Goal: Task Accomplishment & Management: Manage account settings

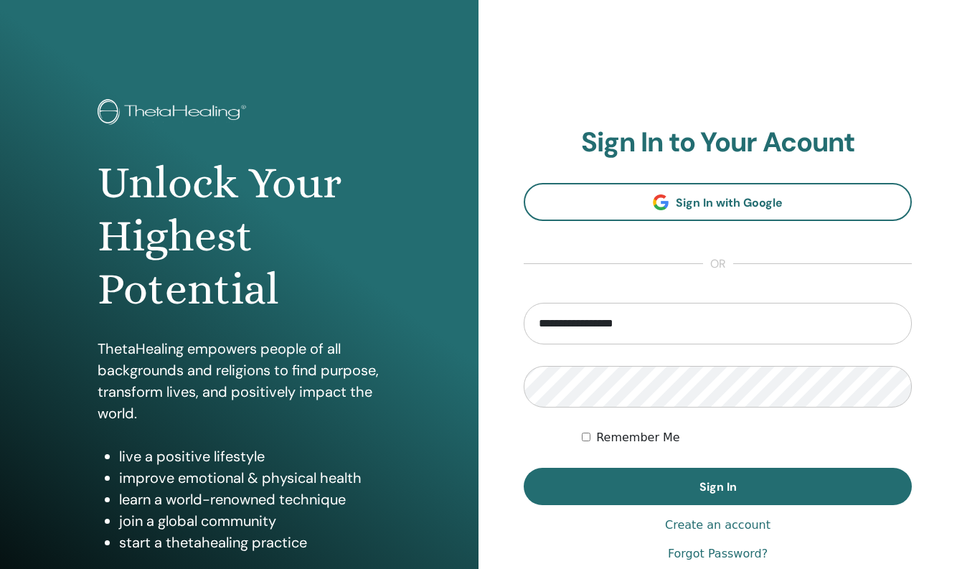
type input "**********"
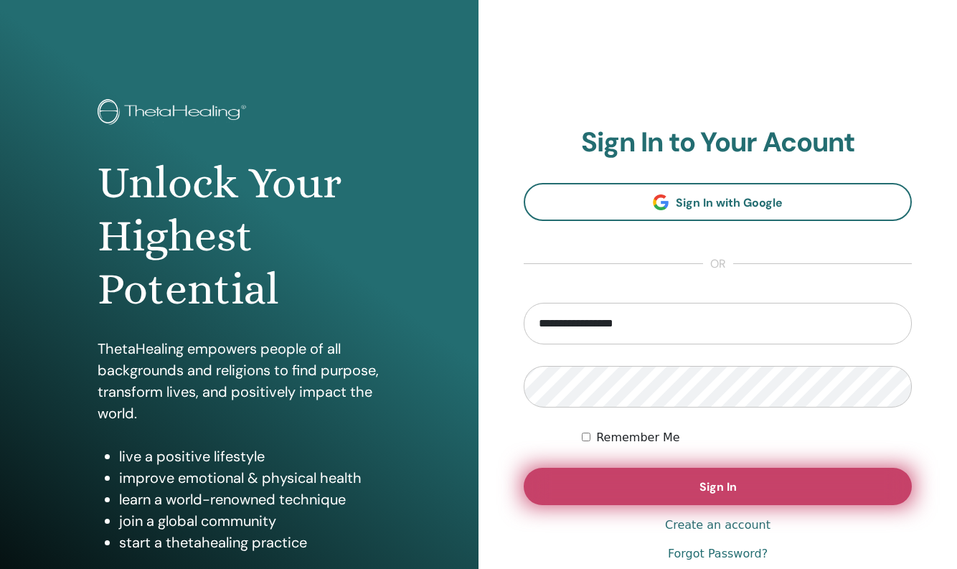
click at [711, 492] on span "Sign In" at bounding box center [717, 486] width 37 height 15
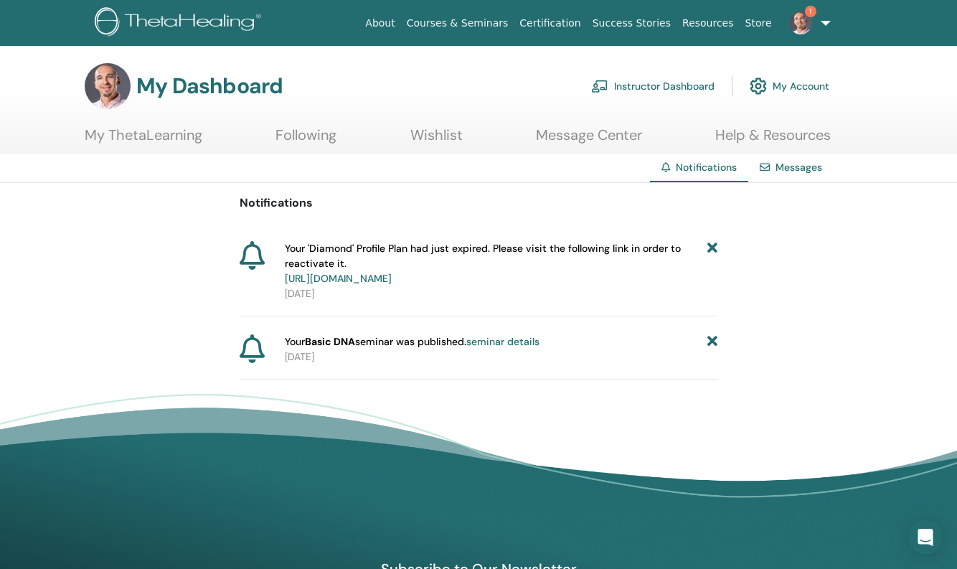
click at [526, 340] on link "seminar details" at bounding box center [502, 341] width 73 height 13
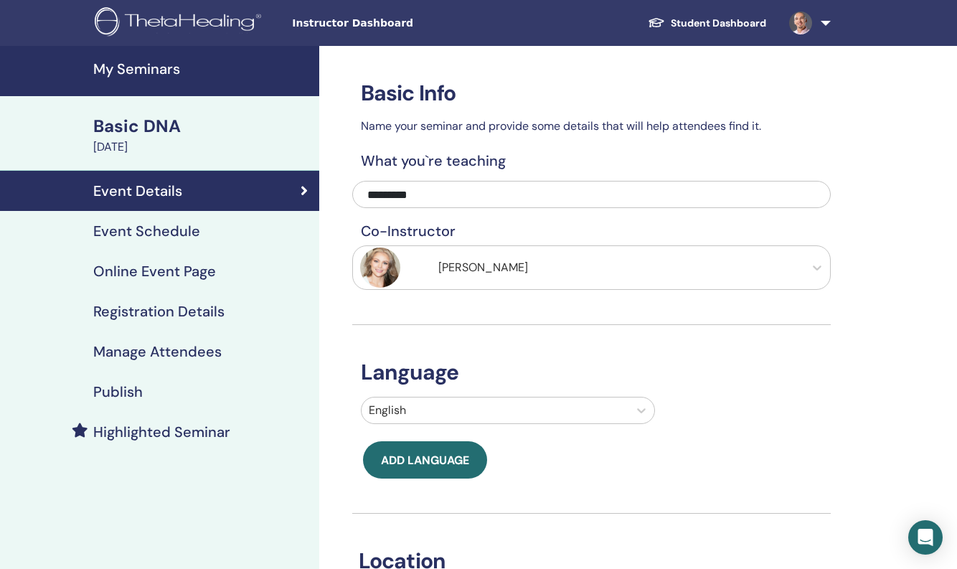
click at [167, 234] on h4 "Event Schedule" at bounding box center [146, 230] width 107 height 17
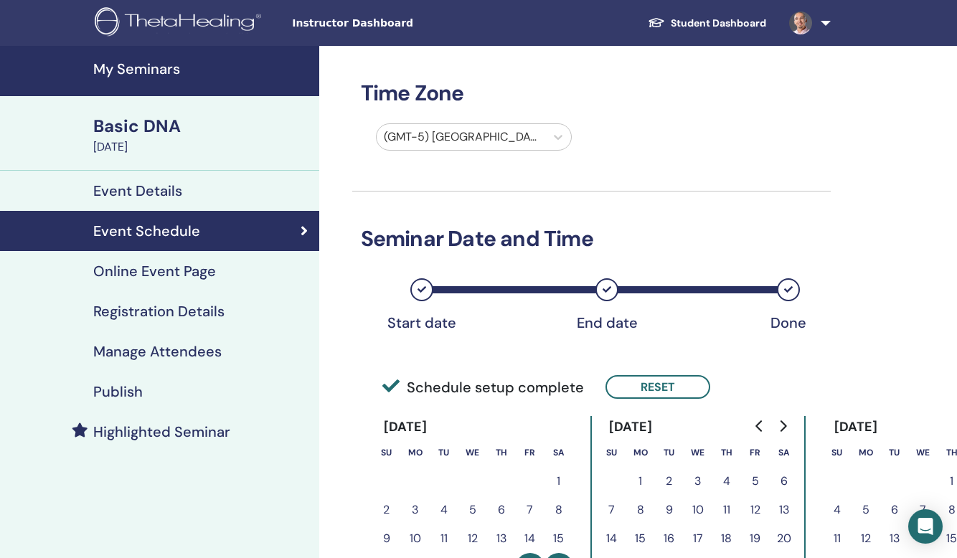
click at [166, 271] on h4 "Online Event Page" at bounding box center [154, 270] width 123 height 17
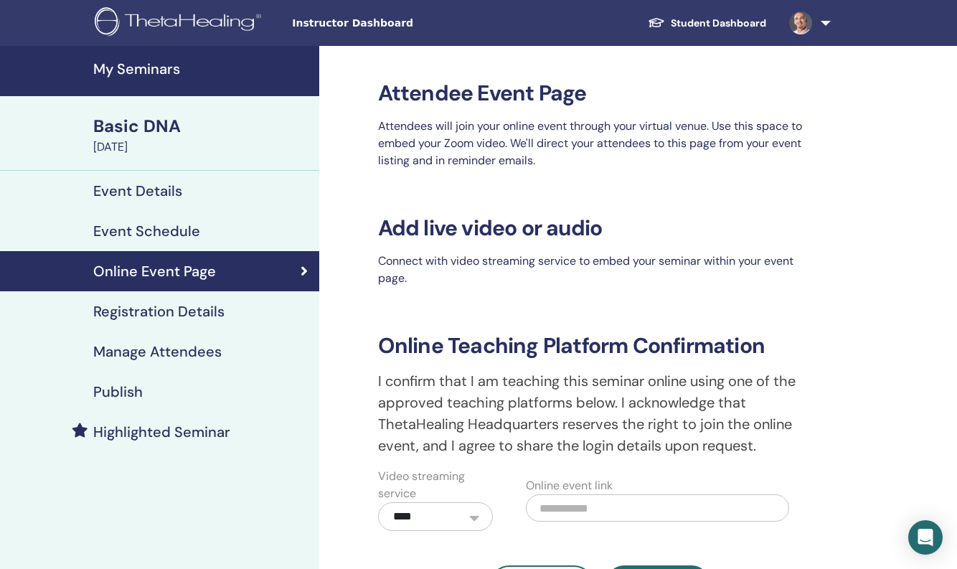
click at [163, 311] on h4 "Registration Details" at bounding box center [158, 311] width 131 height 17
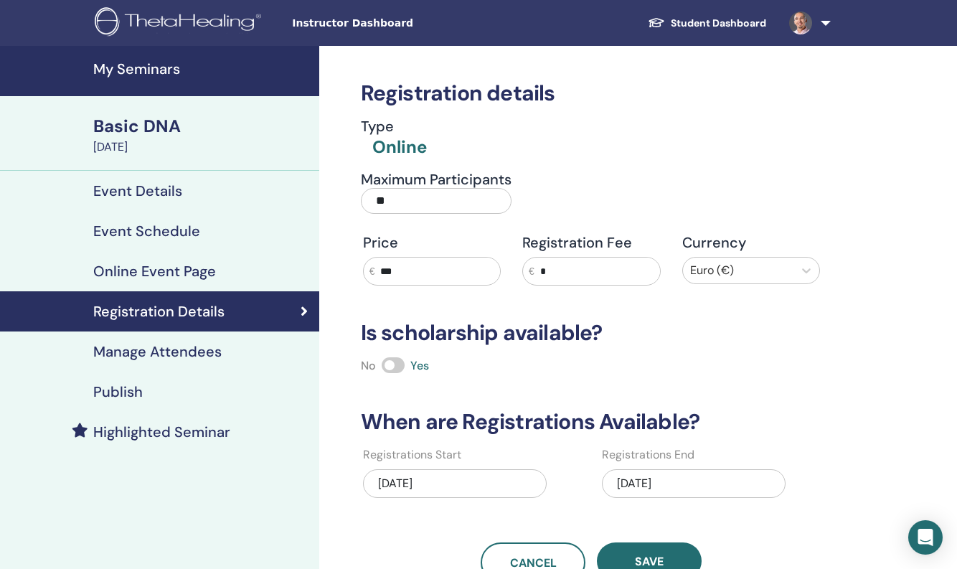
click at [162, 352] on h4 "Manage Attendees" at bounding box center [157, 351] width 128 height 17
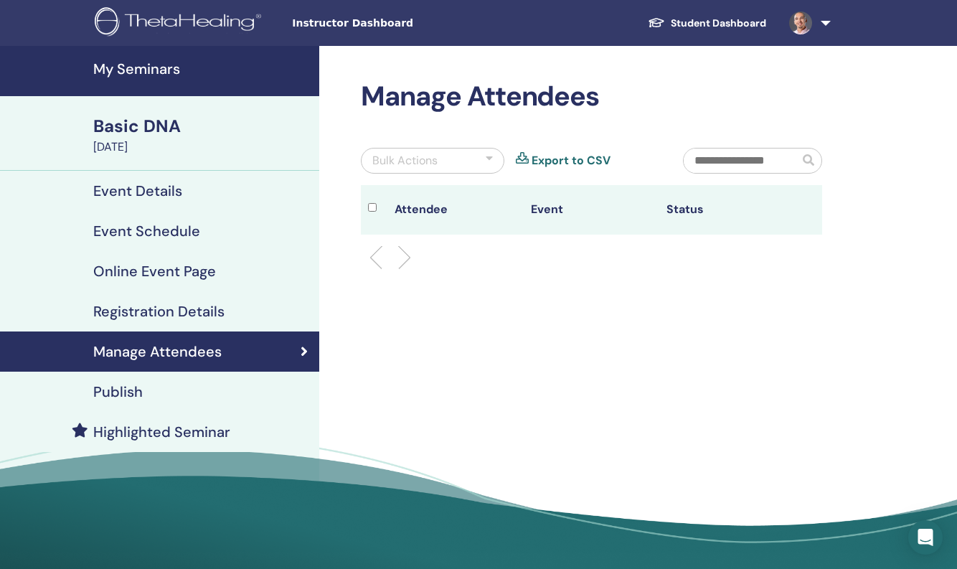
click at [160, 67] on h4 "My Seminars" at bounding box center [201, 68] width 217 height 17
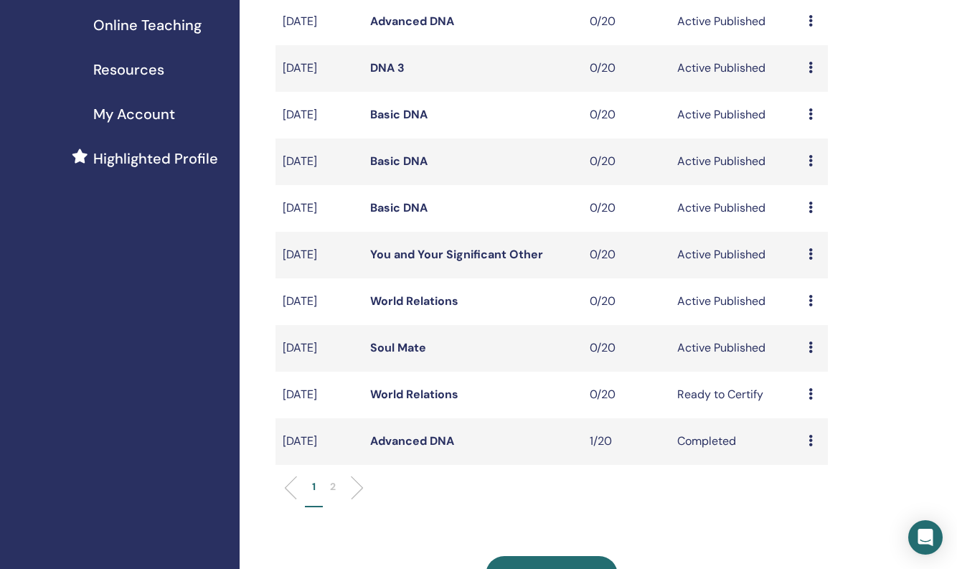
scroll to position [263, 0]
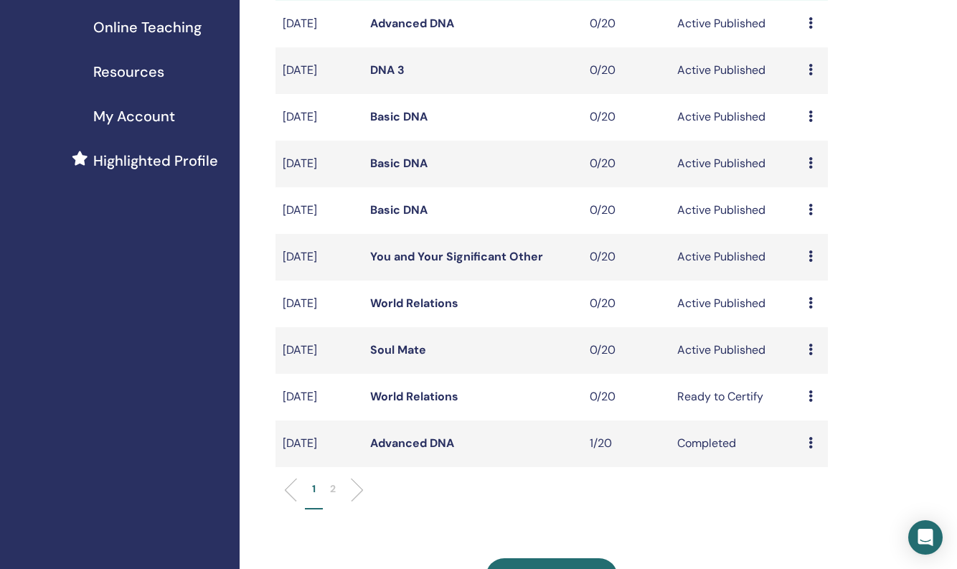
click at [411, 357] on link "Soul Mate" at bounding box center [398, 349] width 56 height 15
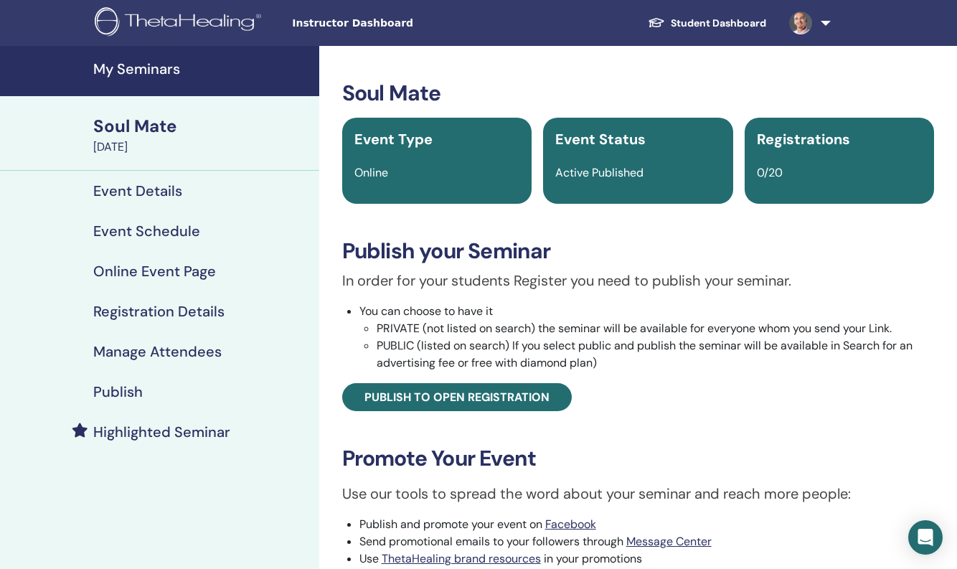
click at [155, 191] on h4 "Event Details" at bounding box center [137, 190] width 89 height 17
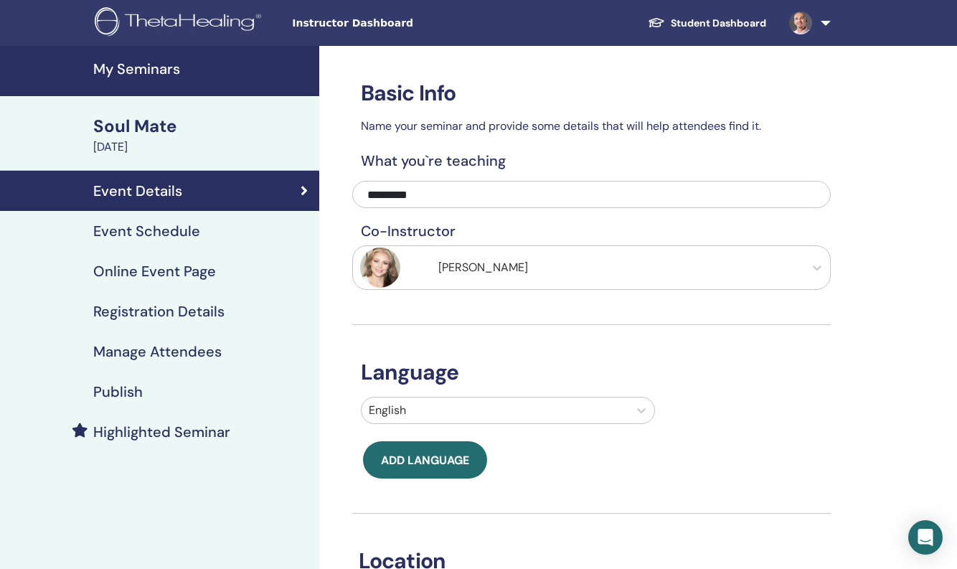
click at [153, 229] on h4 "Event Schedule" at bounding box center [146, 230] width 107 height 17
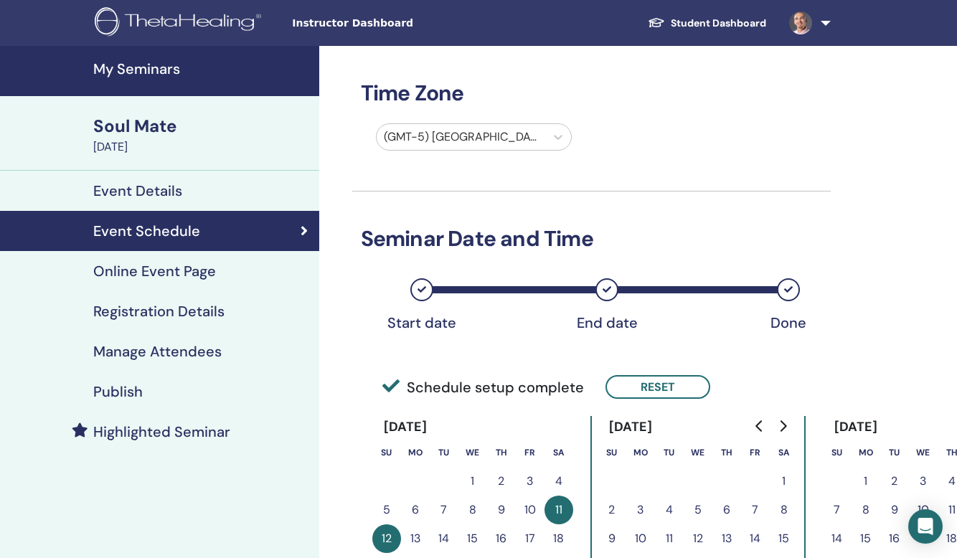
click at [152, 273] on h4 "Online Event Page" at bounding box center [154, 270] width 123 height 17
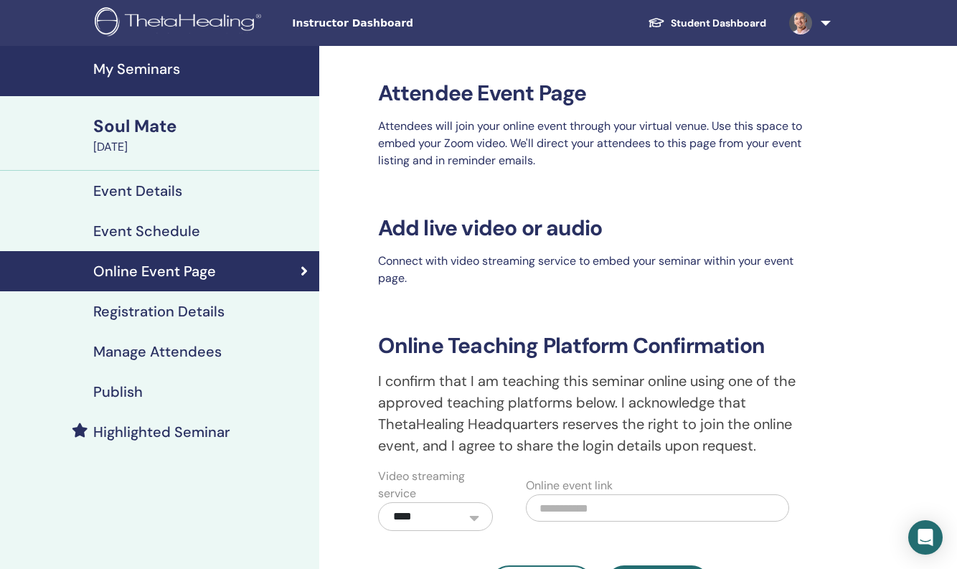
click at [157, 310] on h4 "Registration Details" at bounding box center [158, 311] width 131 height 17
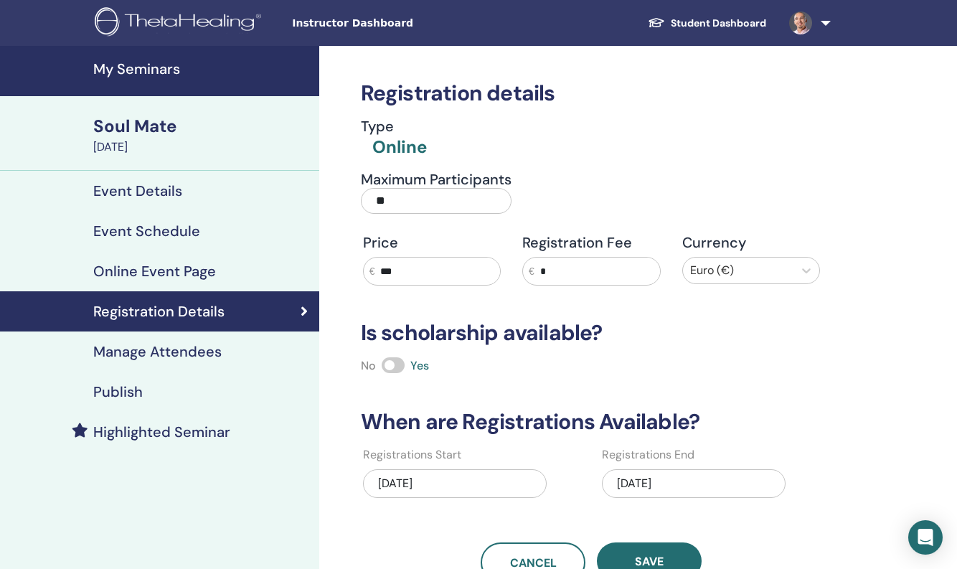
click at [403, 273] on input "***" at bounding box center [436, 270] width 125 height 27
type input "***"
click at [650, 559] on span "Save" at bounding box center [649, 561] width 29 height 15
click at [164, 354] on h4 "Manage Attendees" at bounding box center [157, 351] width 128 height 17
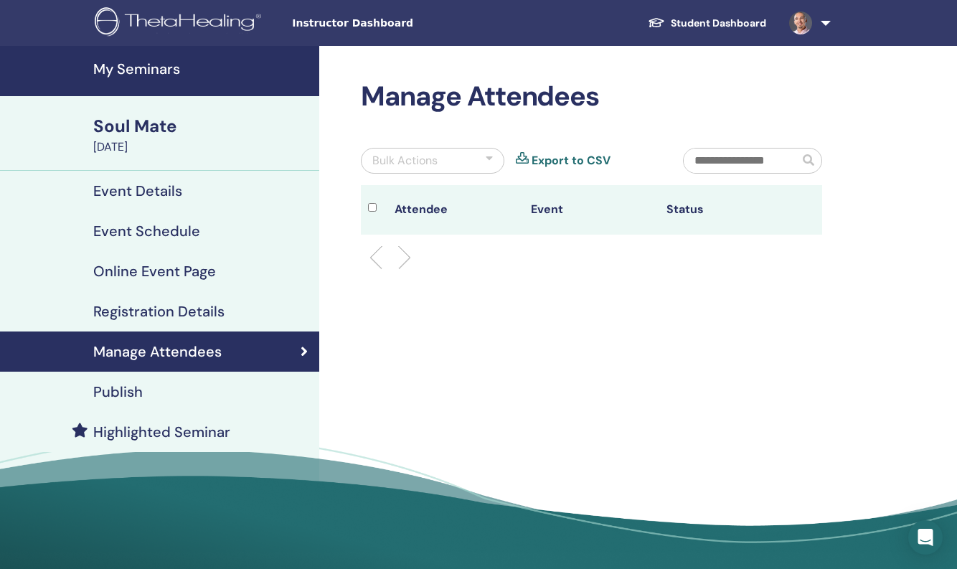
click at [123, 395] on h4 "Publish" at bounding box center [117, 391] width 49 height 17
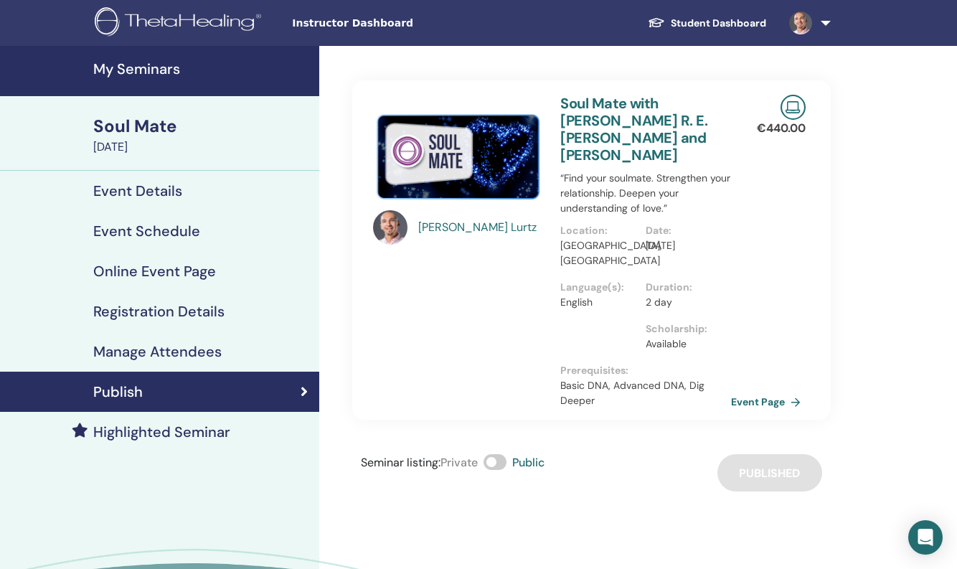
click at [148, 61] on h4 "My Seminars" at bounding box center [201, 68] width 217 height 17
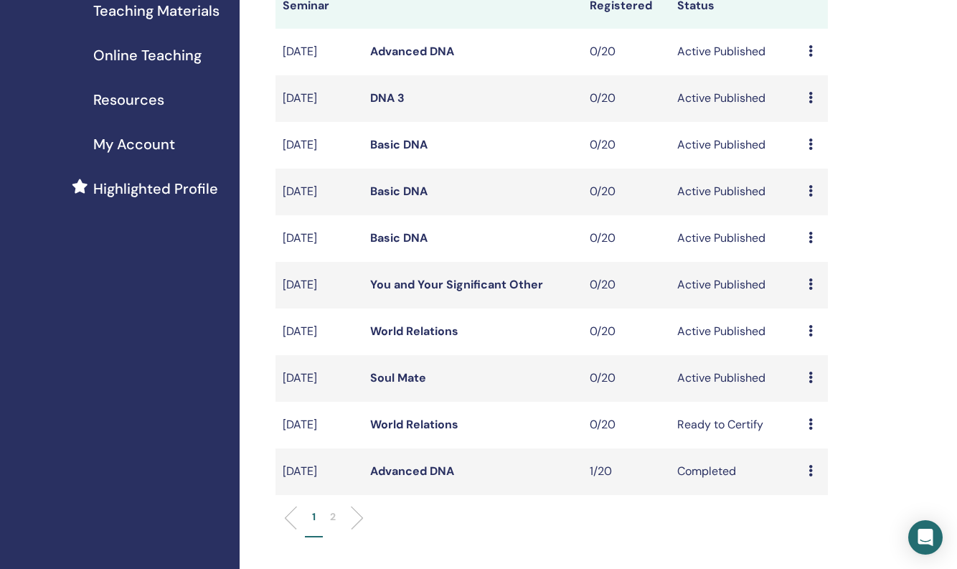
scroll to position [224, 0]
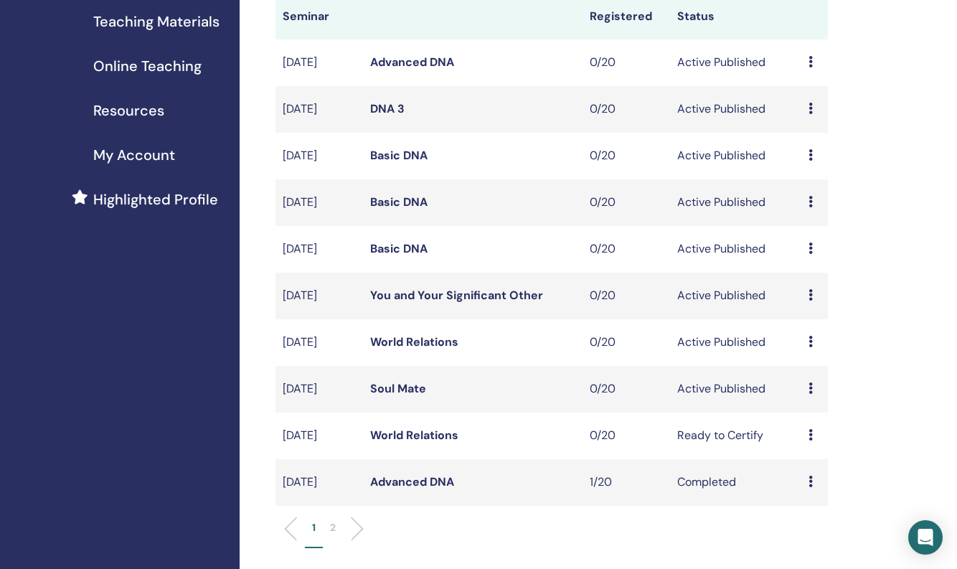
click at [411, 349] on link "World Relations" at bounding box center [414, 341] width 88 height 15
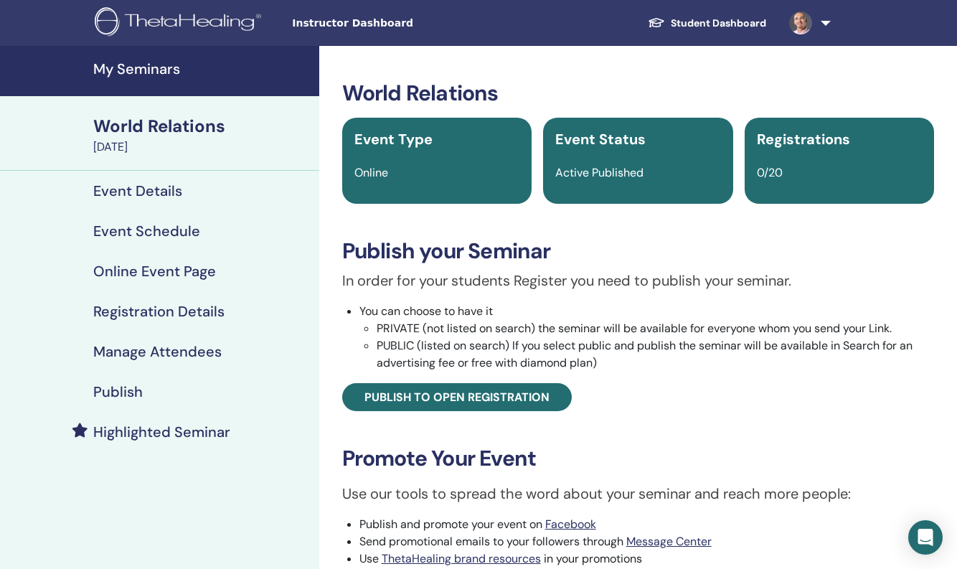
click at [151, 186] on h4 "Event Details" at bounding box center [137, 190] width 89 height 17
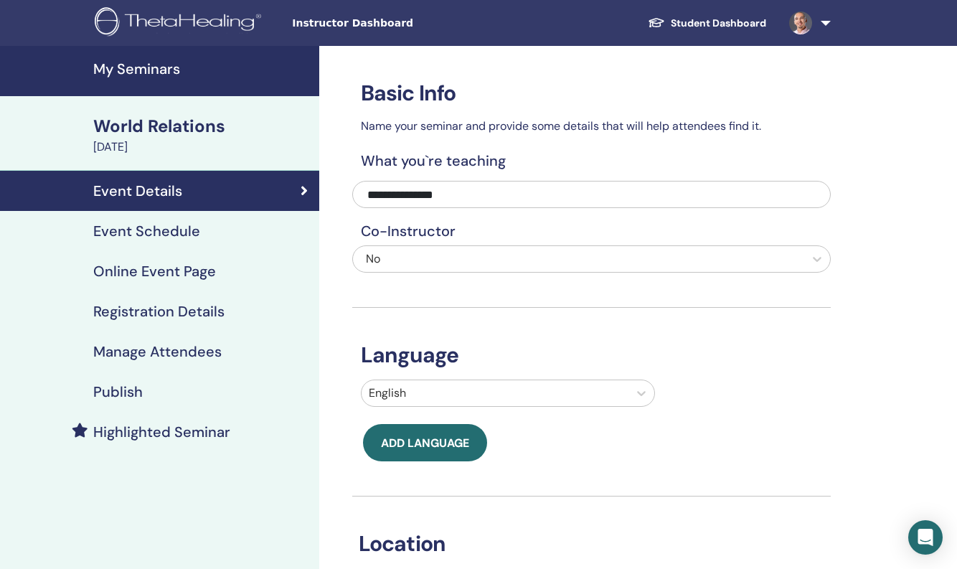
click at [151, 233] on h4 "Event Schedule" at bounding box center [146, 230] width 107 height 17
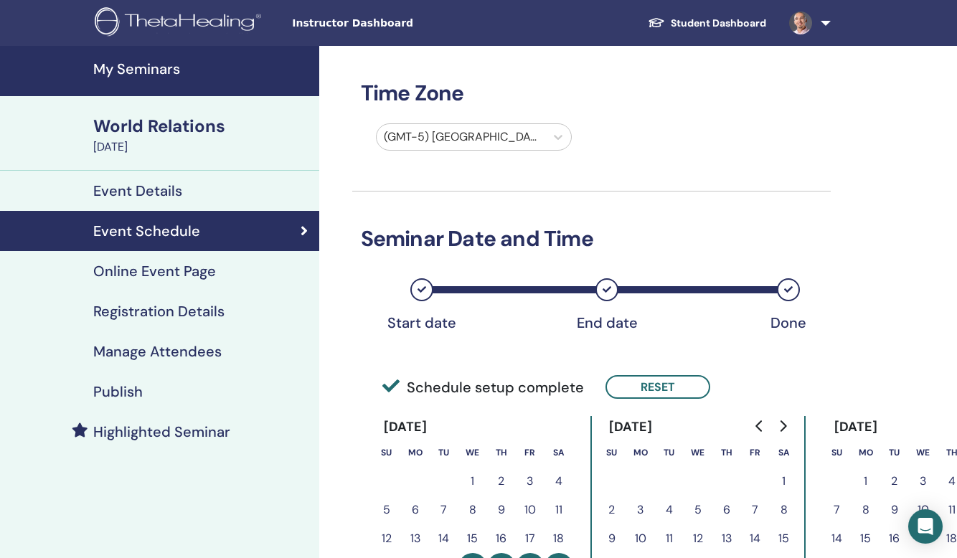
click at [153, 273] on h4 "Online Event Page" at bounding box center [154, 270] width 123 height 17
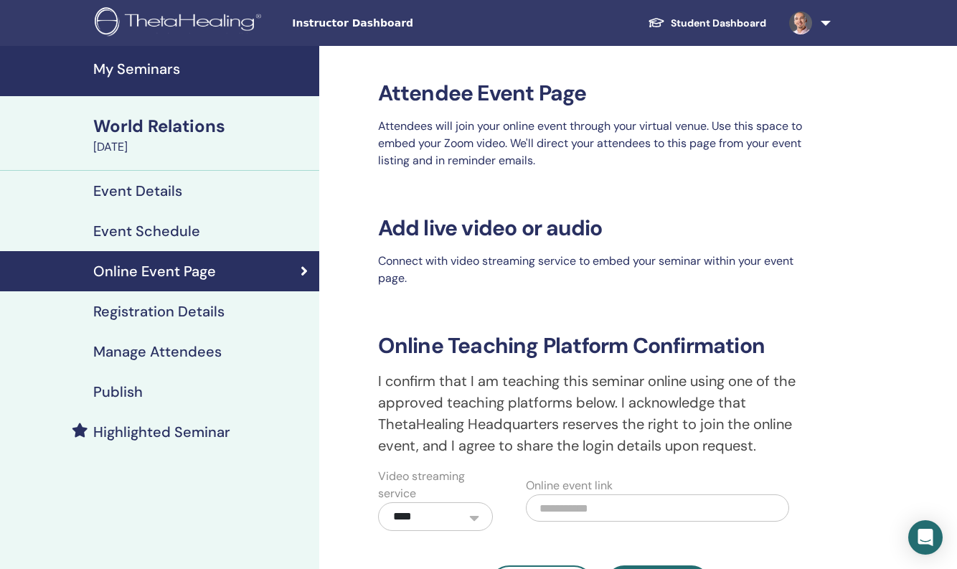
click at [157, 309] on h4 "Registration Details" at bounding box center [158, 311] width 131 height 17
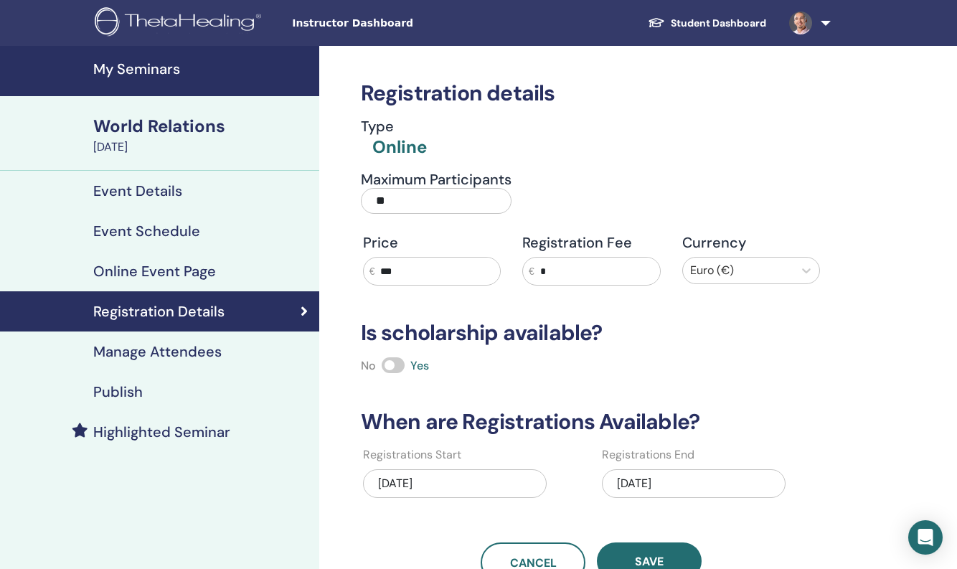
click at [418, 266] on input "***" at bounding box center [436, 270] width 125 height 27
type input "***"
click at [646, 562] on span "Save" at bounding box center [649, 561] width 29 height 15
click at [158, 354] on h4 "Manage Attendees" at bounding box center [157, 351] width 128 height 17
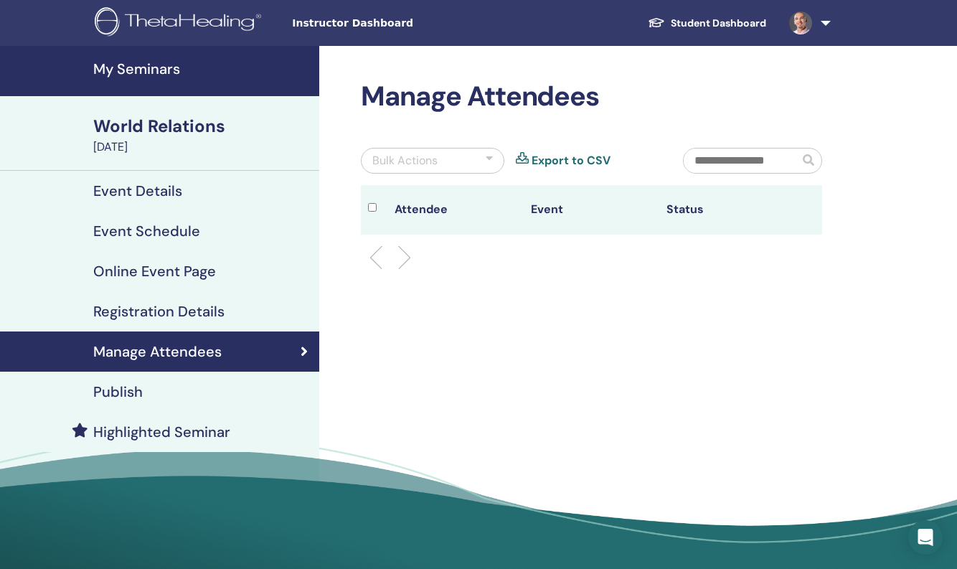
click at [135, 393] on h4 "Publish" at bounding box center [117, 391] width 49 height 17
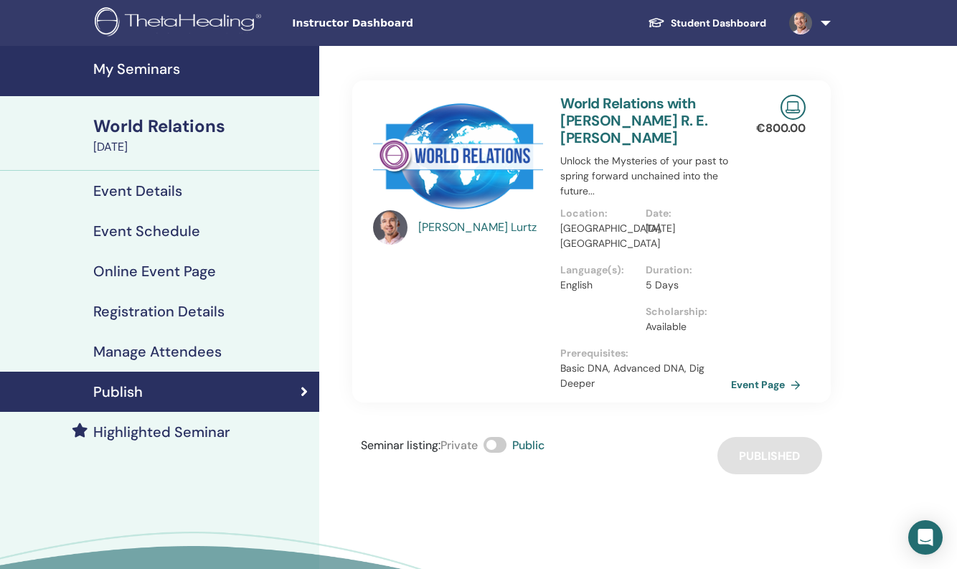
click at [131, 67] on h4 "My Seminars" at bounding box center [201, 68] width 217 height 17
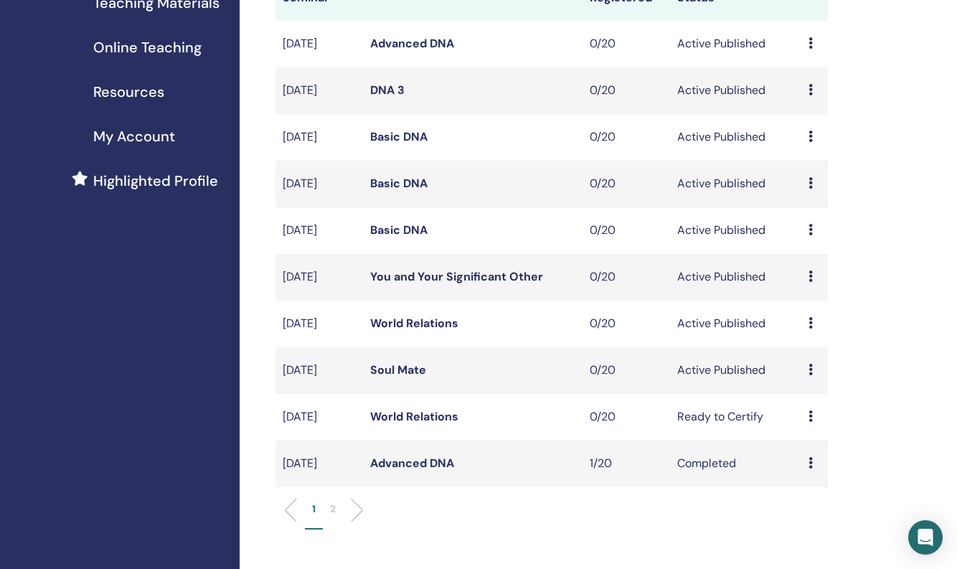
scroll to position [245, 0]
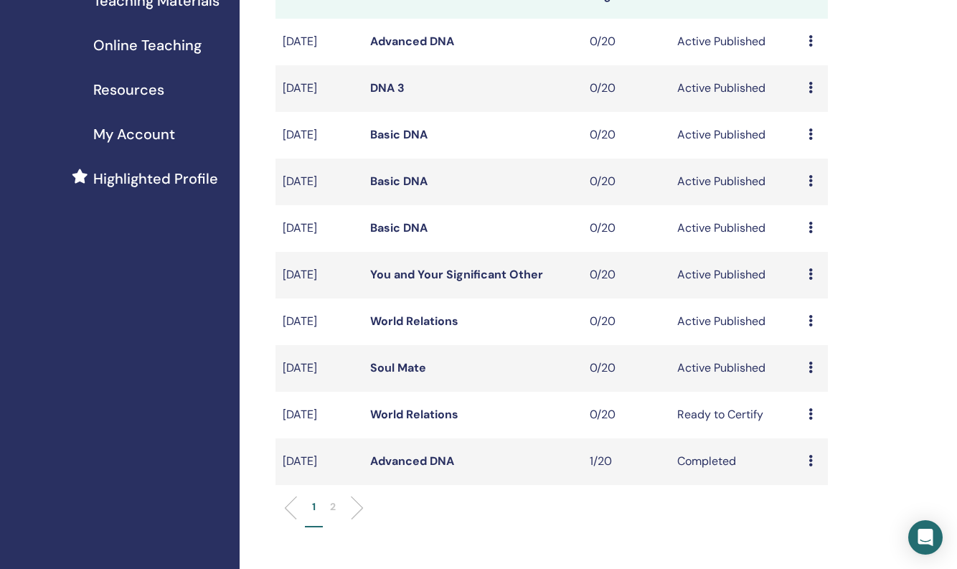
click at [427, 282] on link "You and Your Significant Other" at bounding box center [456, 274] width 173 height 15
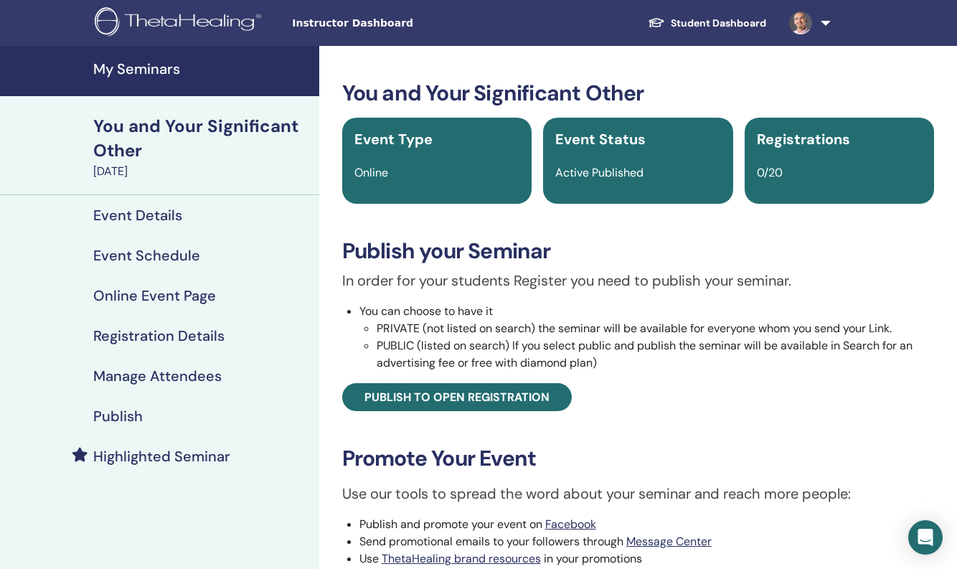
click at [161, 218] on h4 "Event Details" at bounding box center [137, 215] width 89 height 17
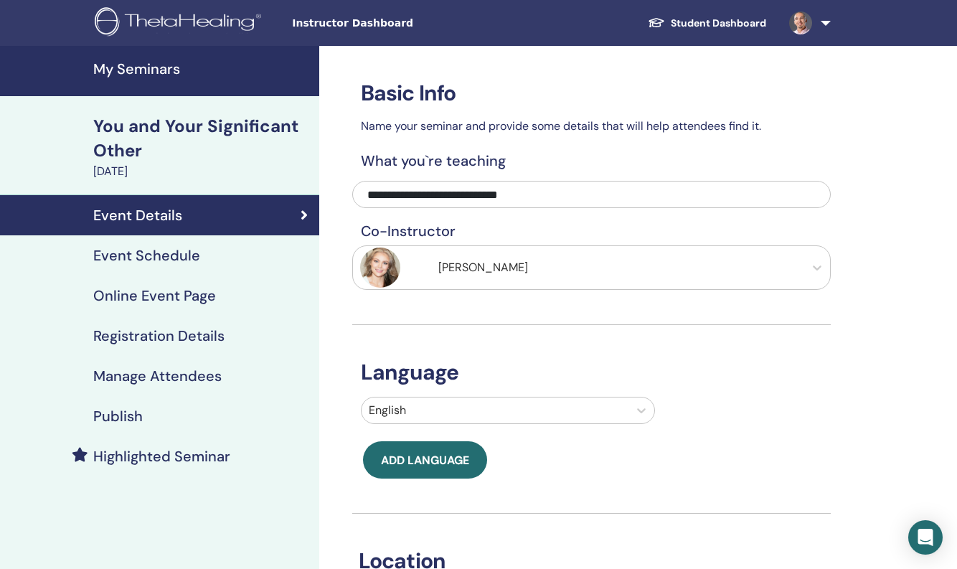
click at [160, 259] on h4 "Event Schedule" at bounding box center [146, 255] width 107 height 17
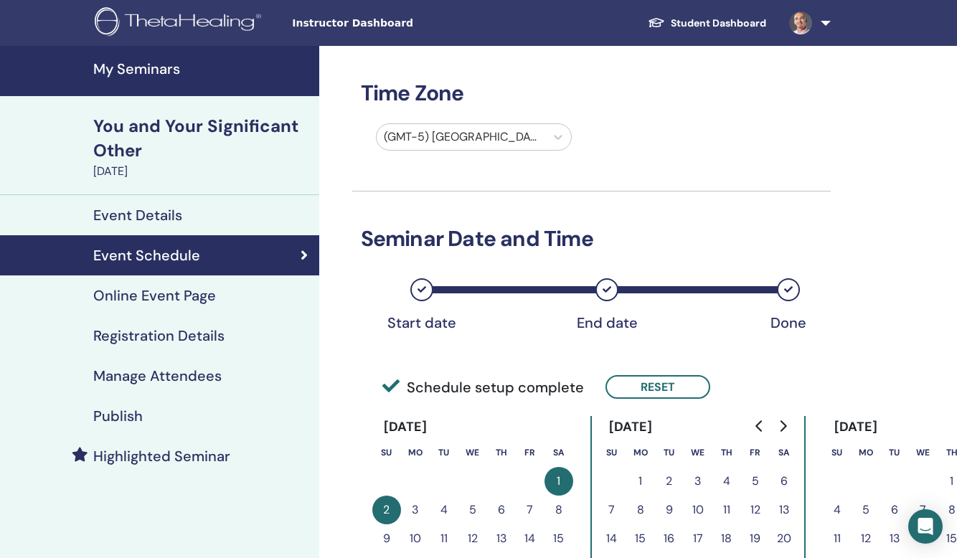
click at [164, 297] on h4 "Online Event Page" at bounding box center [154, 295] width 123 height 17
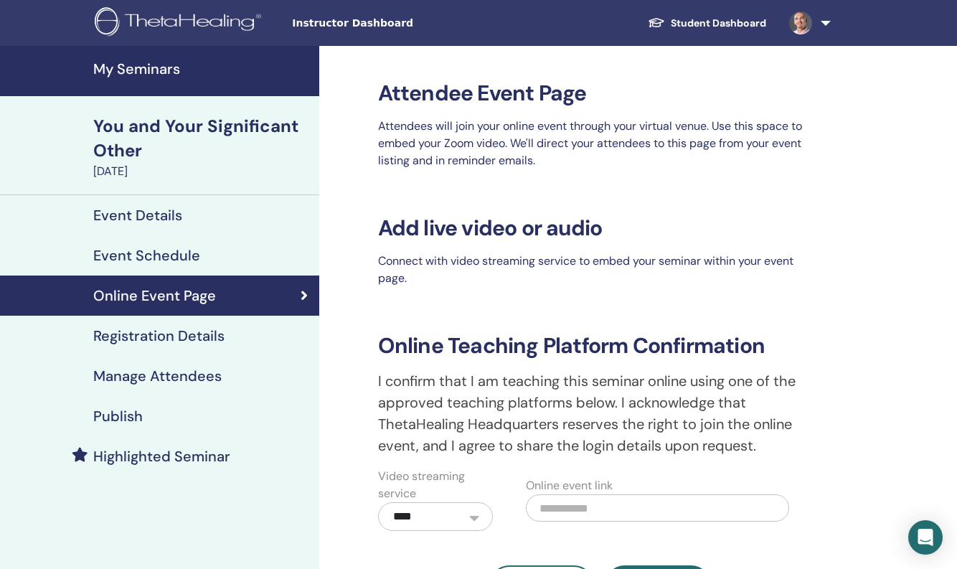
click at [163, 336] on h4 "Registration Details" at bounding box center [158, 335] width 131 height 17
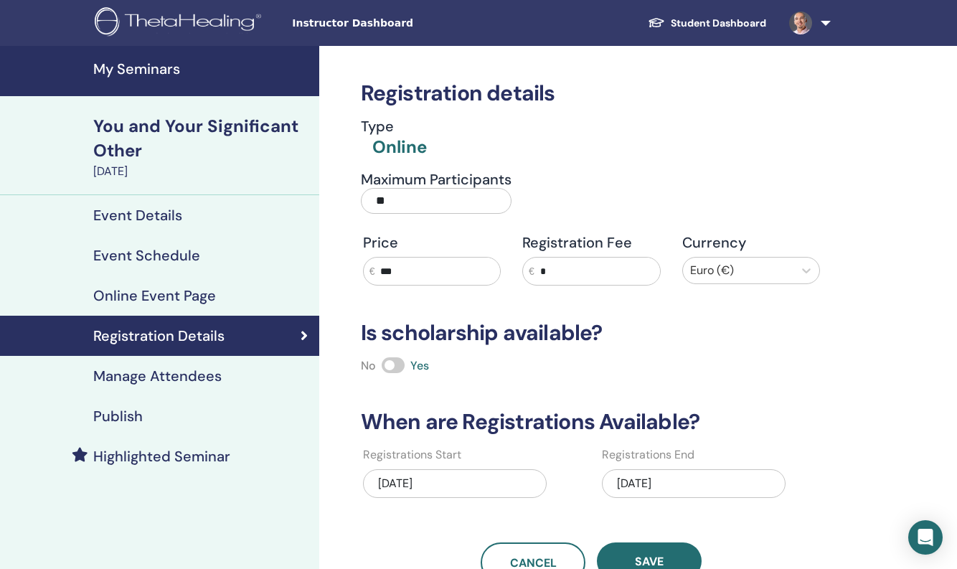
click at [408, 276] on input "***" at bounding box center [436, 270] width 125 height 27
type input "***"
click at [663, 560] on span "Save" at bounding box center [649, 561] width 29 height 15
click at [163, 377] on h4 "Manage Attendees" at bounding box center [157, 375] width 128 height 17
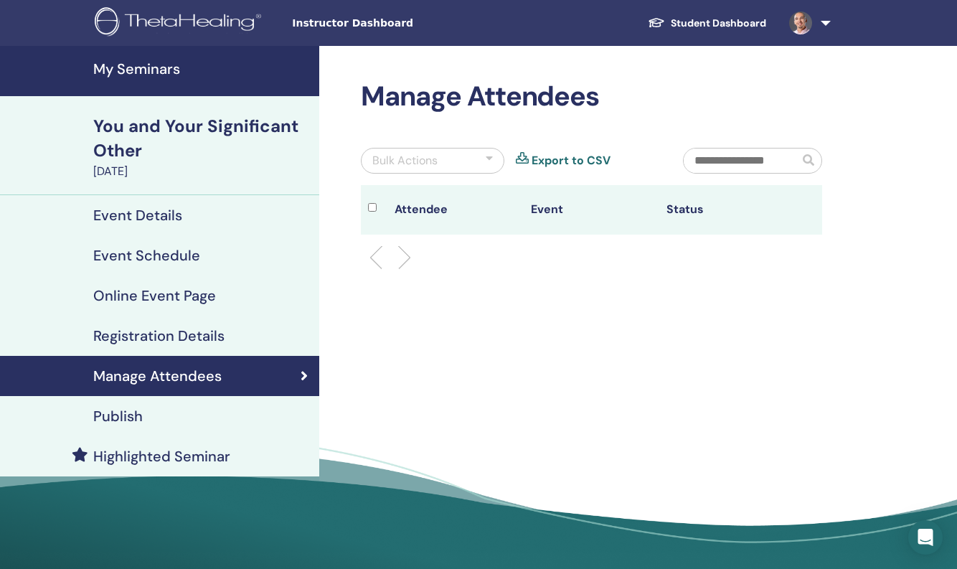
click at [121, 415] on h4 "Publish" at bounding box center [117, 415] width 49 height 17
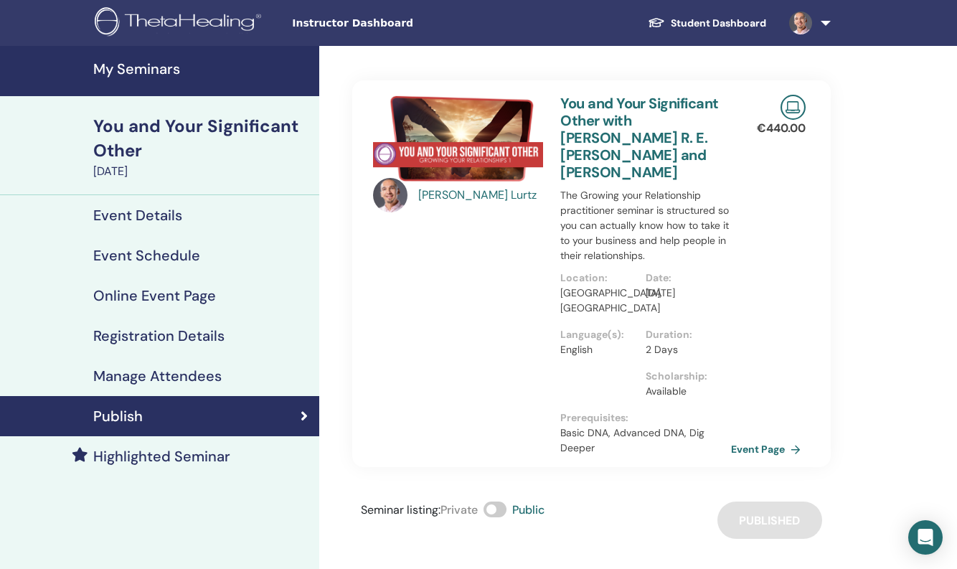
click at [147, 214] on h4 "Event Details" at bounding box center [137, 215] width 89 height 17
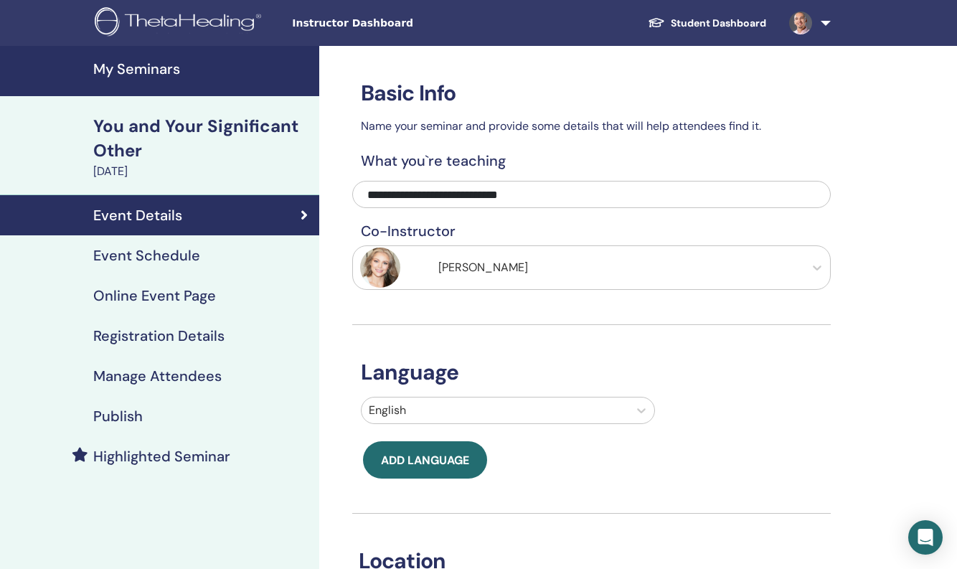
click at [154, 72] on h4 "My Seminars" at bounding box center [201, 68] width 217 height 17
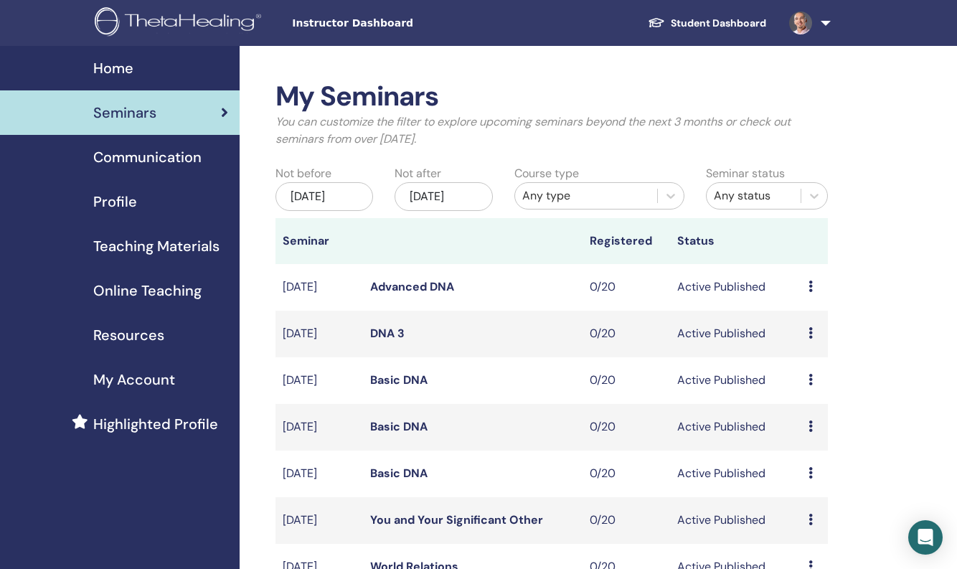
click at [407, 480] on link "Basic DNA" at bounding box center [398, 472] width 57 height 15
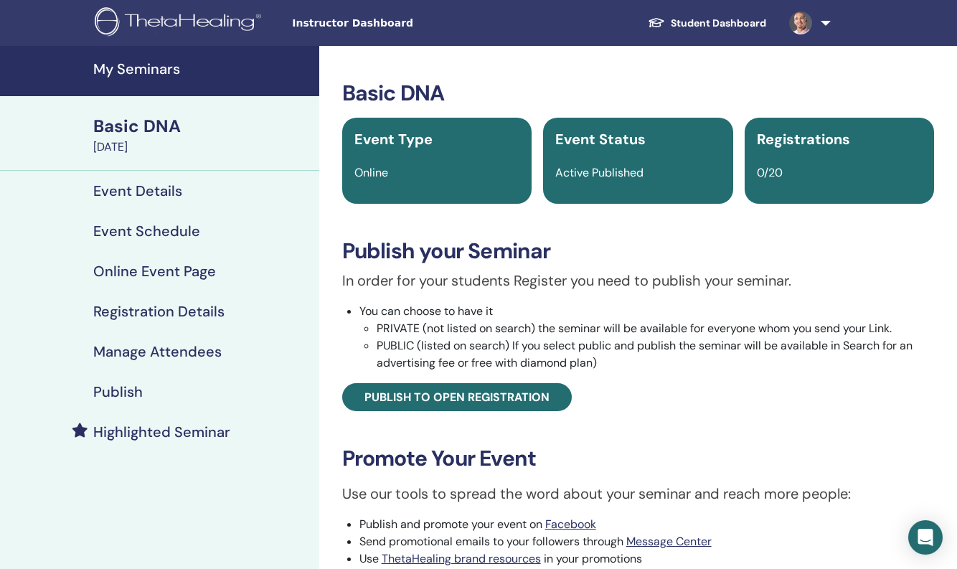
click at [151, 192] on h4 "Event Details" at bounding box center [137, 190] width 89 height 17
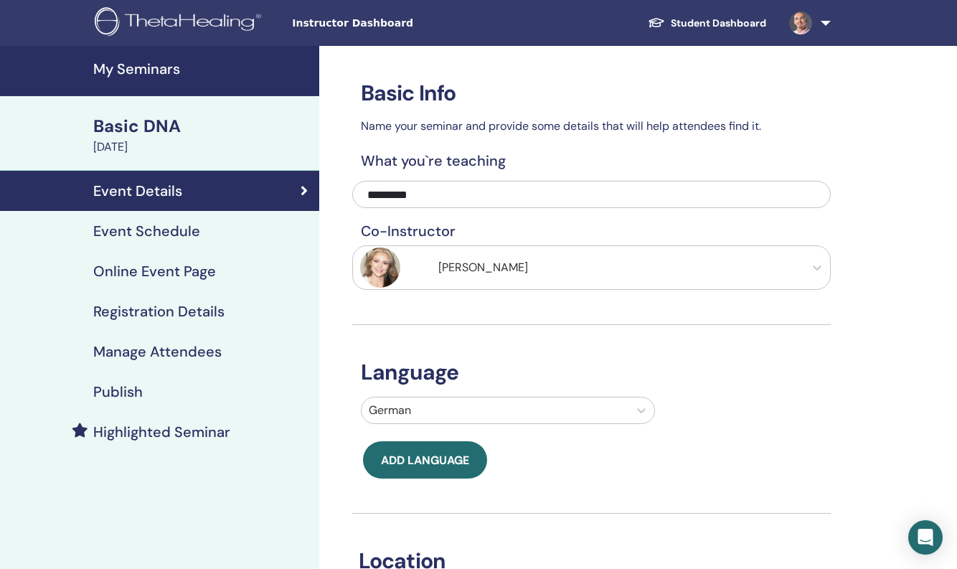
click at [147, 231] on h4 "Event Schedule" at bounding box center [146, 230] width 107 height 17
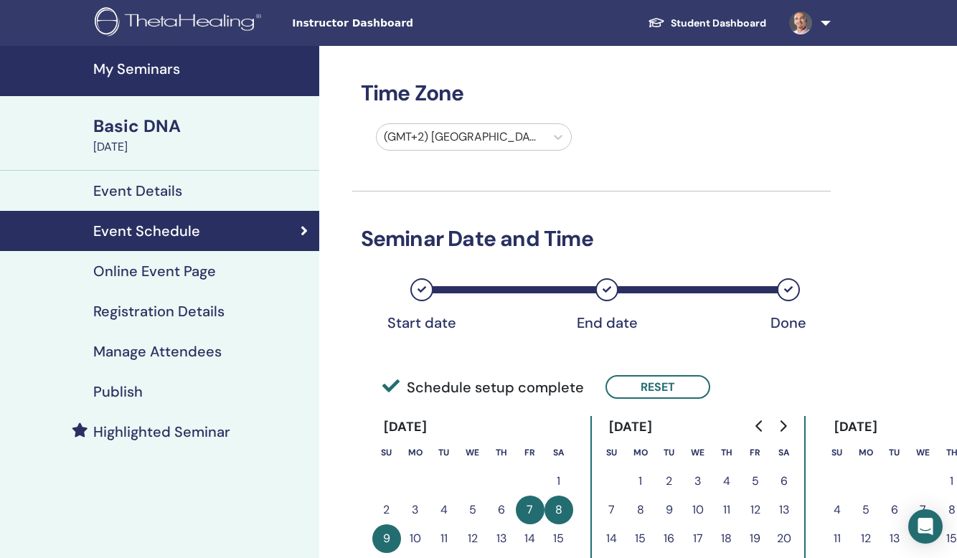
click at [171, 271] on h4 "Online Event Page" at bounding box center [154, 270] width 123 height 17
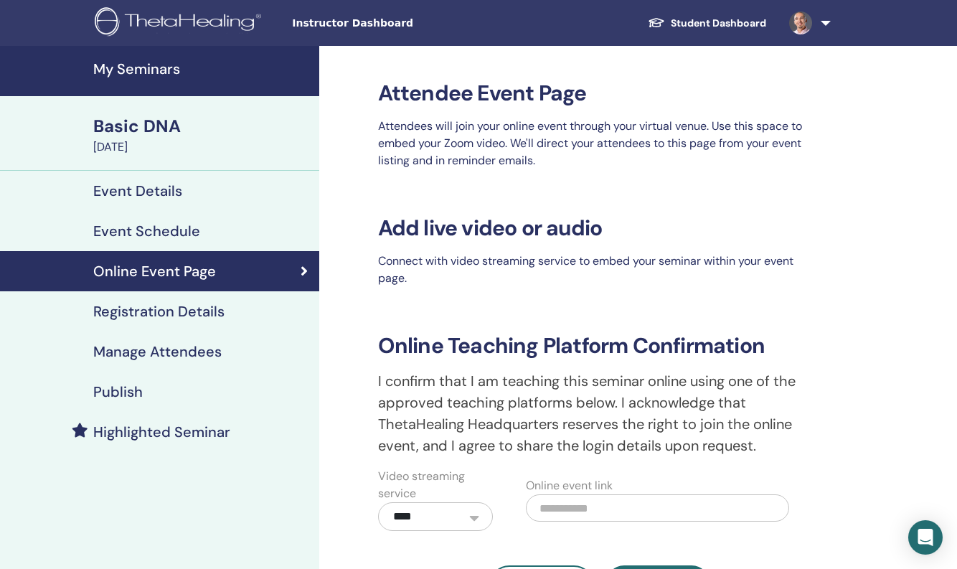
click at [171, 309] on h4 "Registration Details" at bounding box center [158, 311] width 131 height 17
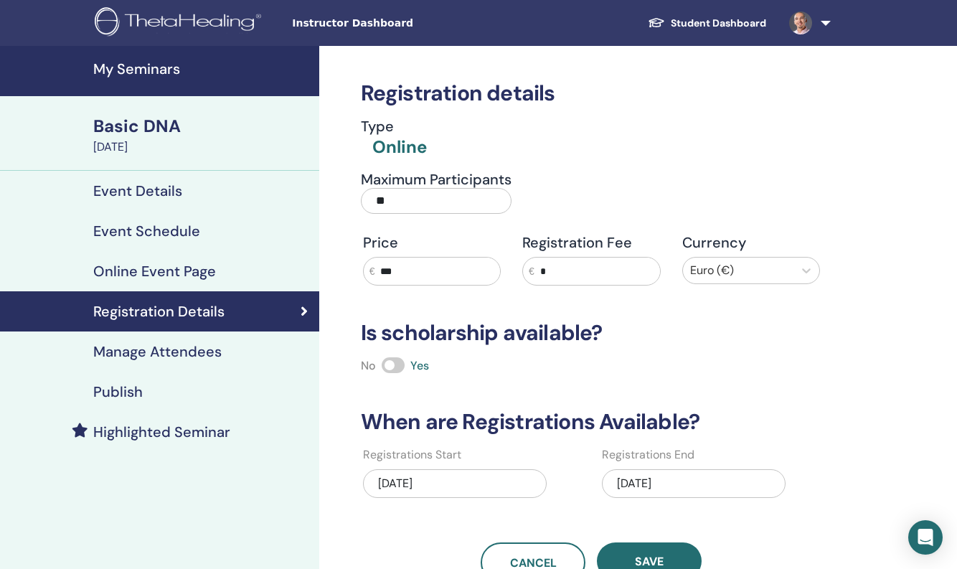
click at [174, 351] on h4 "Manage Attendees" at bounding box center [157, 351] width 128 height 17
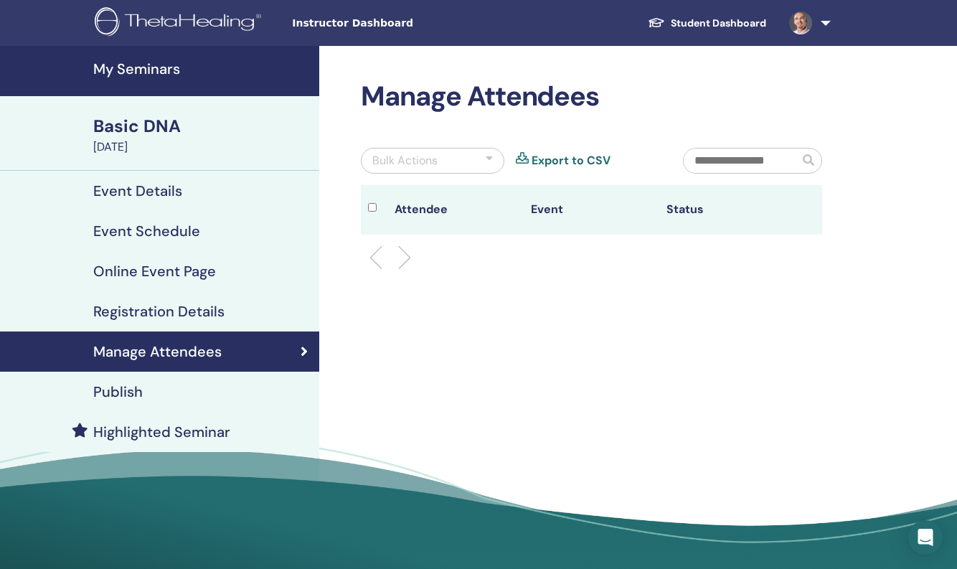
click at [134, 391] on h4 "Publish" at bounding box center [117, 391] width 49 height 17
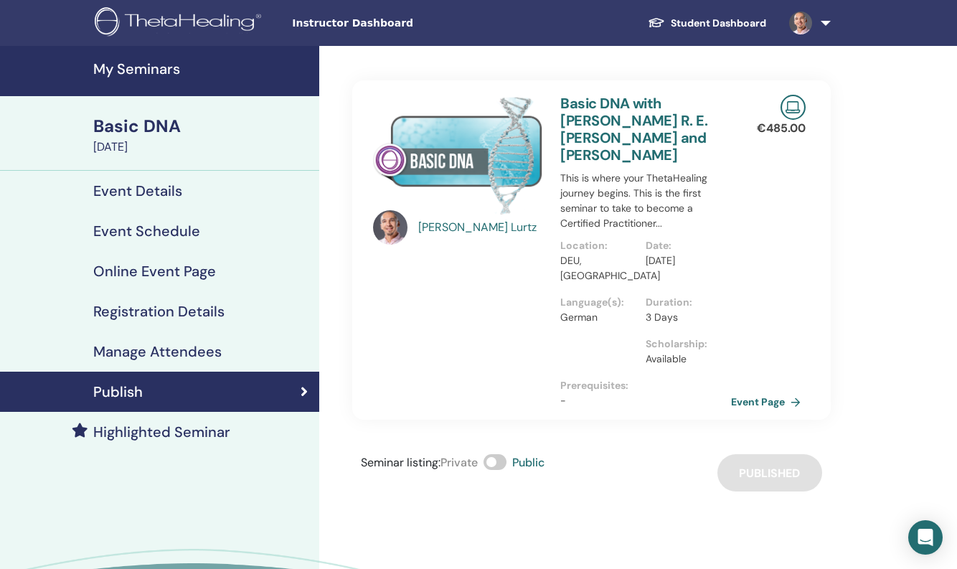
click at [152, 63] on h4 "My Seminars" at bounding box center [201, 68] width 217 height 17
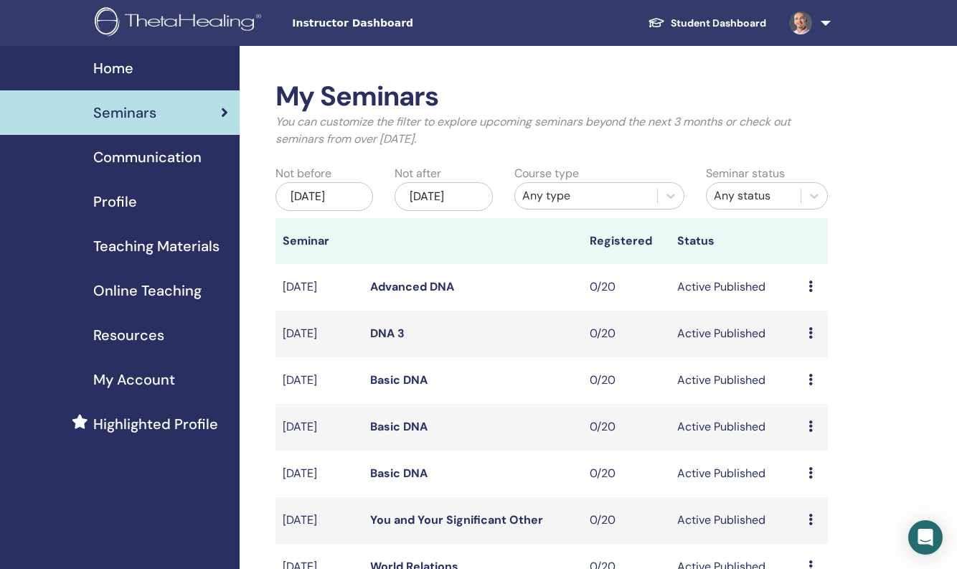
click at [396, 434] on link "Basic DNA" at bounding box center [398, 426] width 57 height 15
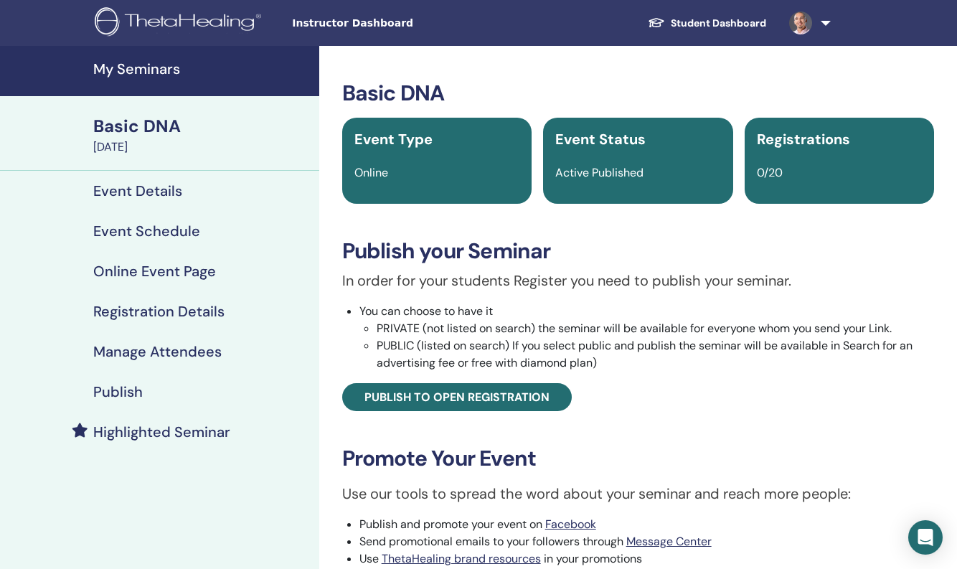
click at [151, 200] on link "Event Details" at bounding box center [159, 191] width 319 height 40
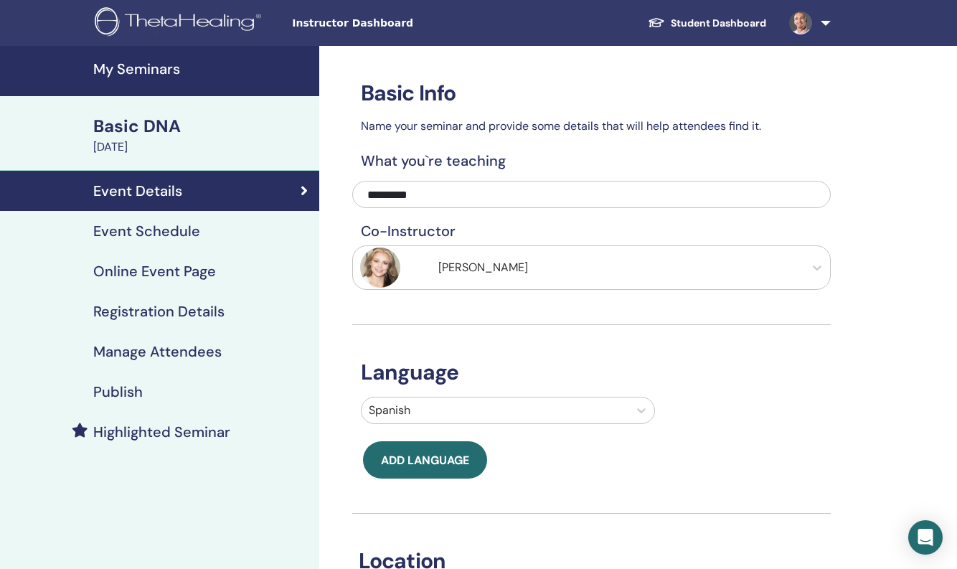
click at [153, 228] on h4 "Event Schedule" at bounding box center [146, 230] width 107 height 17
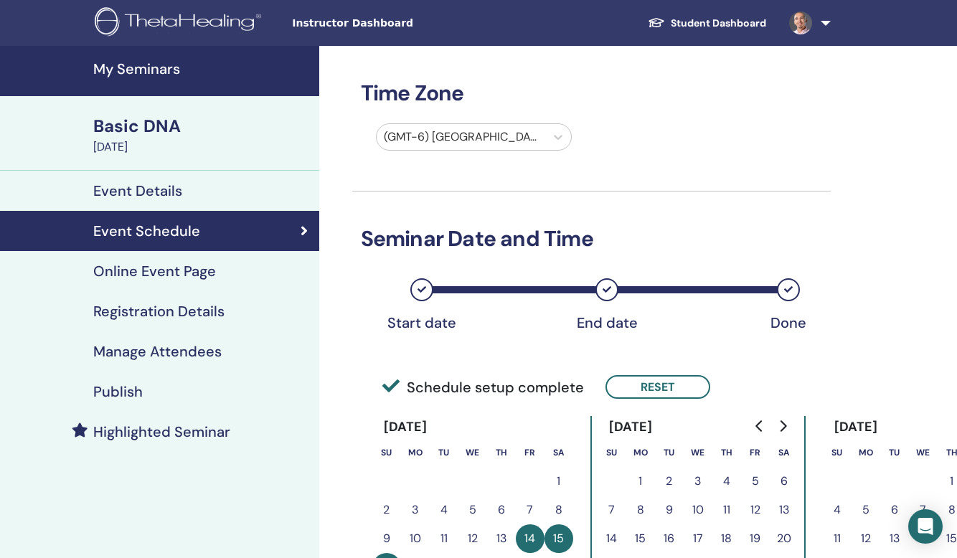
click at [159, 283] on link "Online Event Page" at bounding box center [159, 271] width 319 height 40
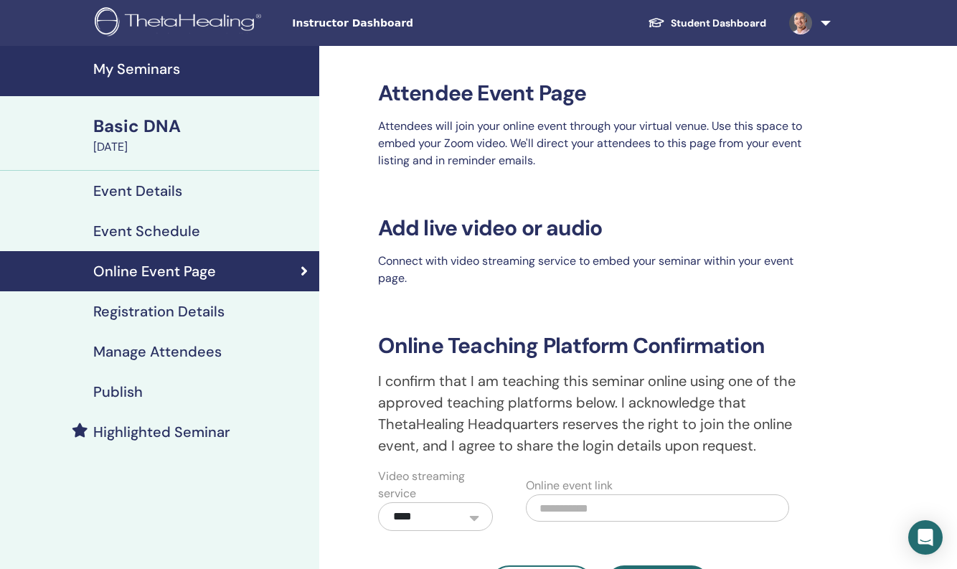
click at [163, 311] on h4 "Registration Details" at bounding box center [158, 311] width 131 height 17
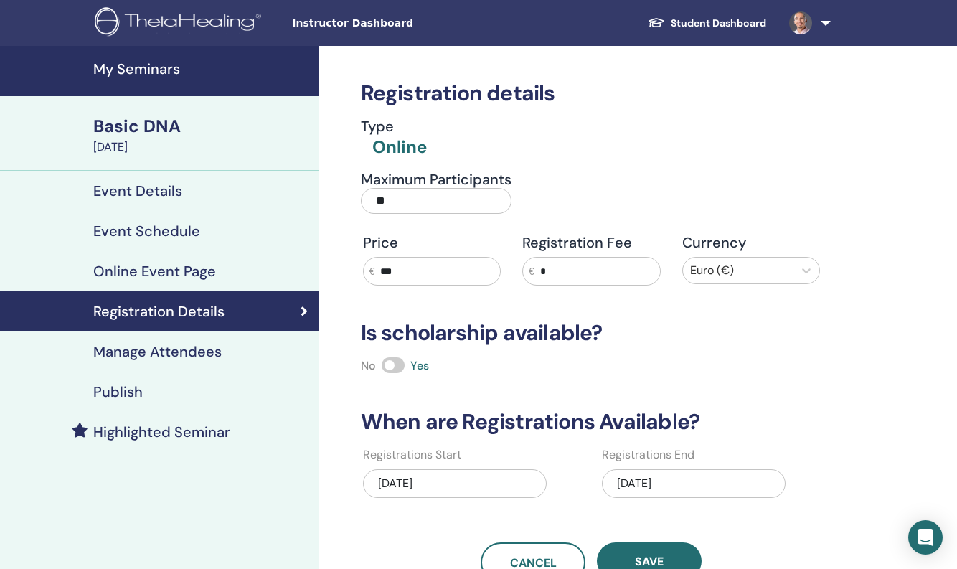
click at [164, 354] on h4 "Manage Attendees" at bounding box center [157, 351] width 128 height 17
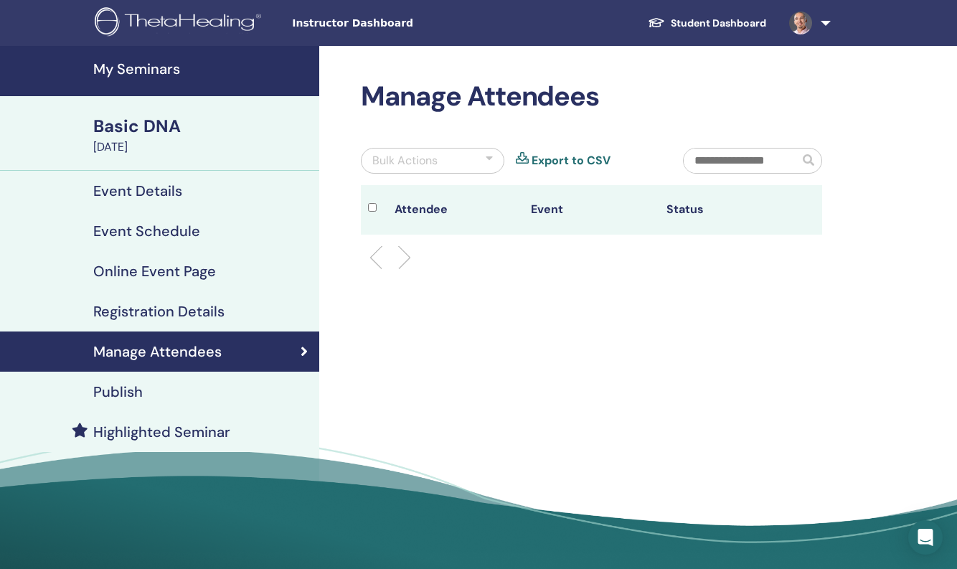
click at [138, 387] on h4 "Publish" at bounding box center [117, 391] width 49 height 17
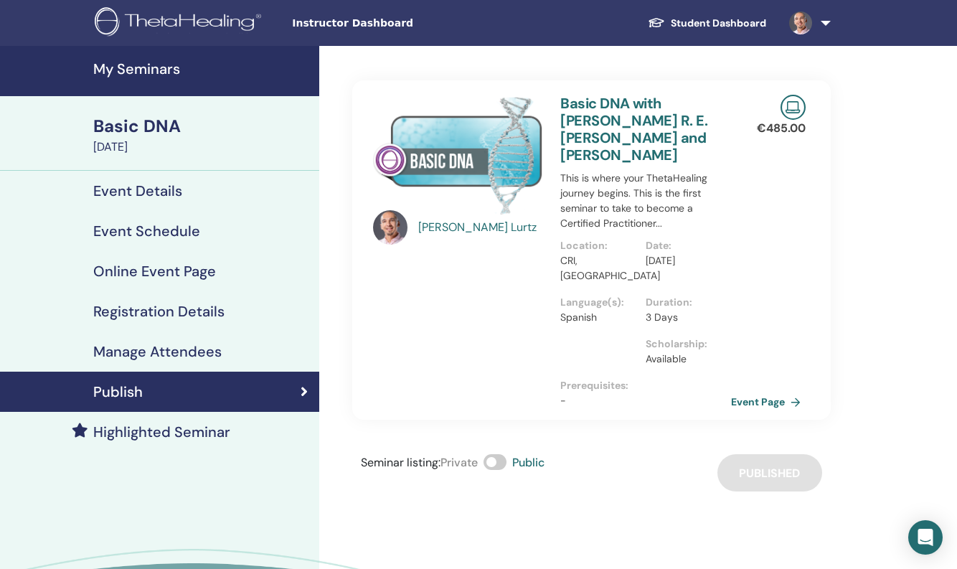
click at [143, 72] on h4 "My Seminars" at bounding box center [201, 68] width 217 height 17
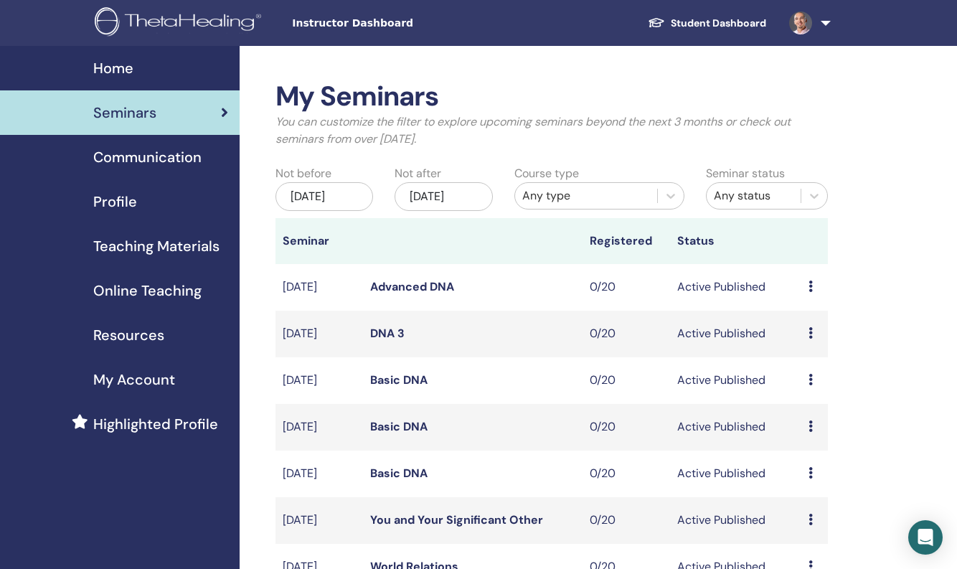
click at [377, 387] on link "Basic DNA" at bounding box center [398, 379] width 57 height 15
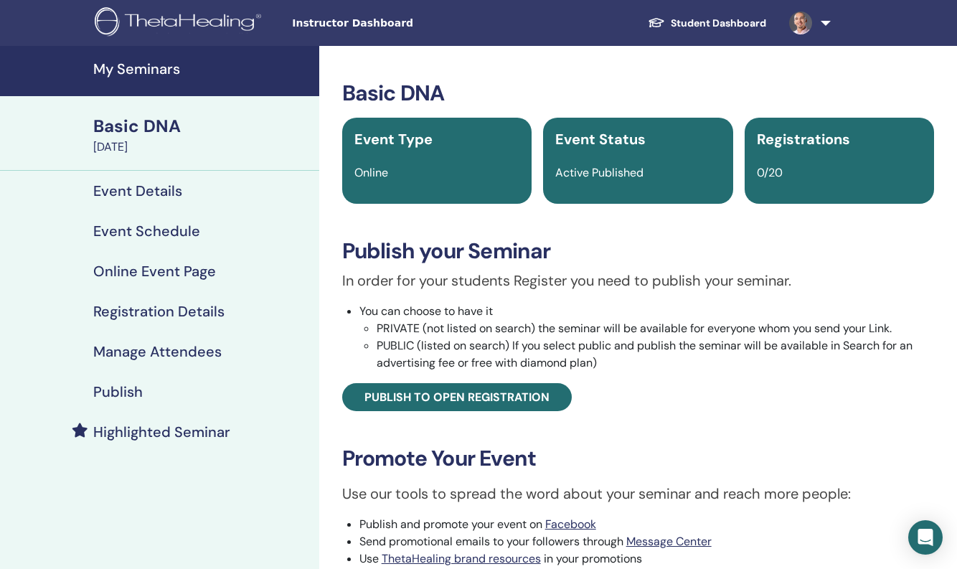
click at [158, 181] on link "Event Details" at bounding box center [159, 191] width 319 height 40
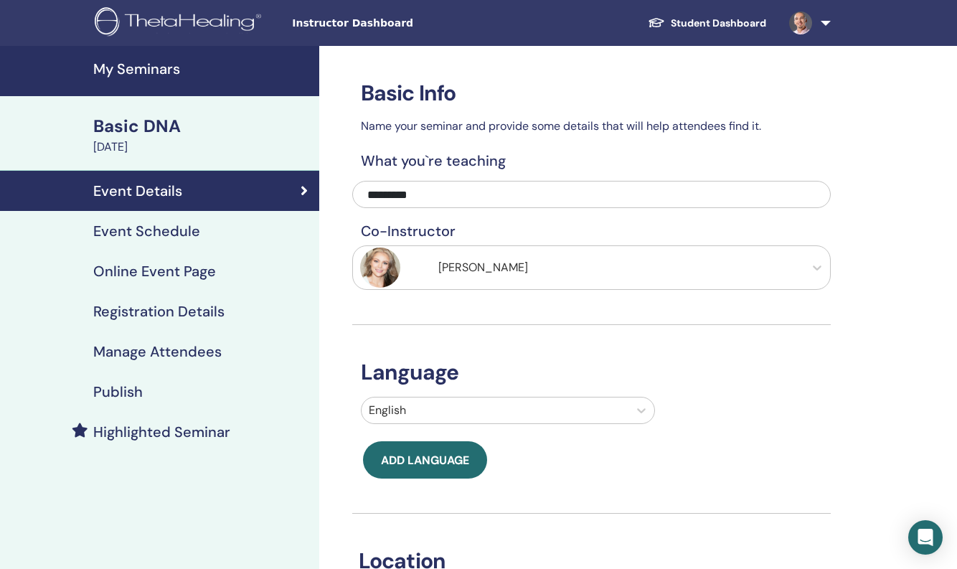
click at [156, 233] on h4 "Event Schedule" at bounding box center [146, 230] width 107 height 17
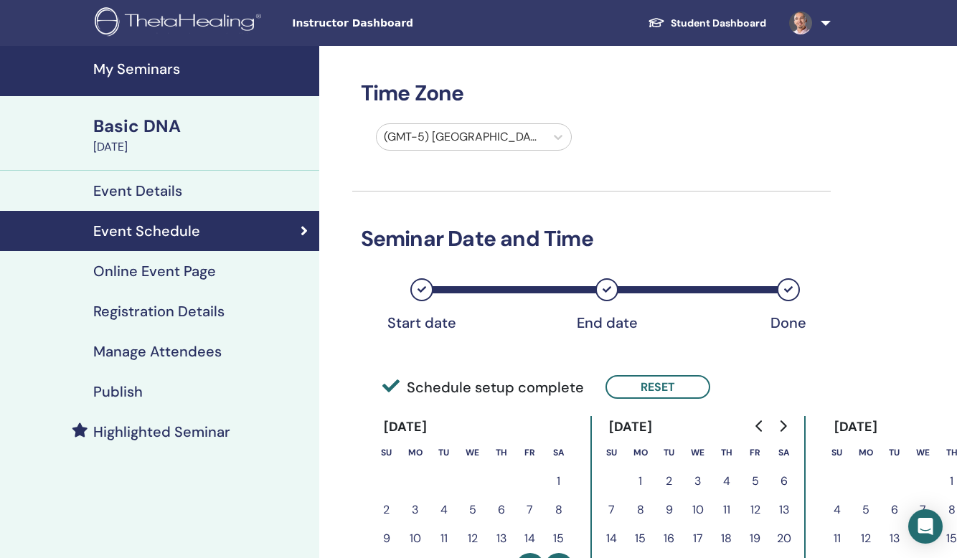
click at [156, 277] on h4 "Online Event Page" at bounding box center [154, 270] width 123 height 17
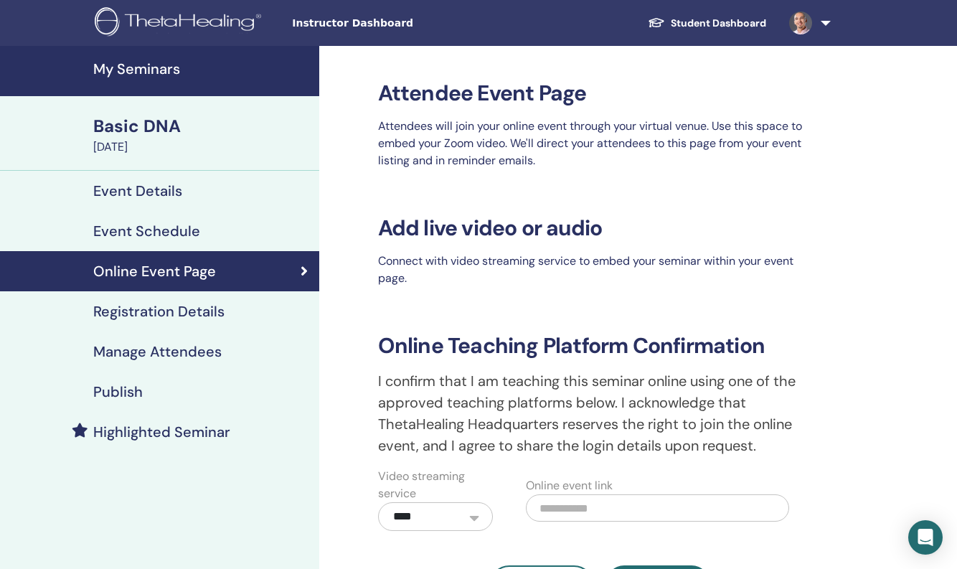
click at [157, 311] on h4 "Registration Details" at bounding box center [158, 311] width 131 height 17
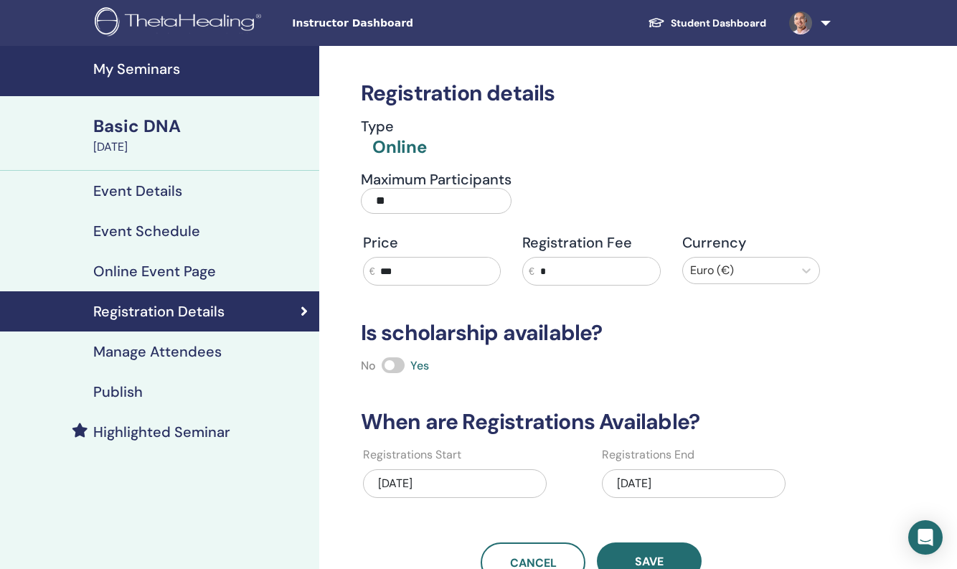
click at [158, 349] on h4 "Manage Attendees" at bounding box center [157, 351] width 128 height 17
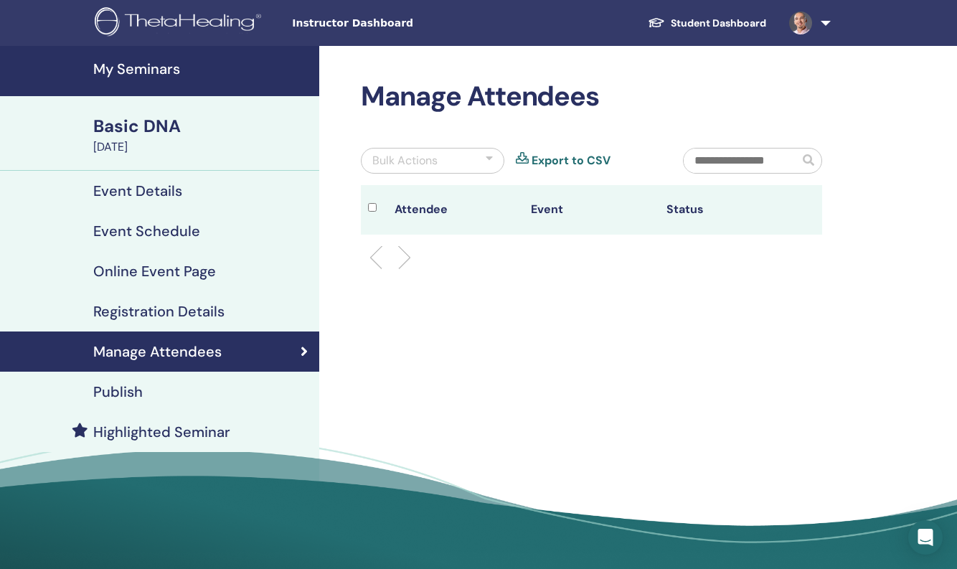
click at [136, 394] on h4 "Publish" at bounding box center [117, 391] width 49 height 17
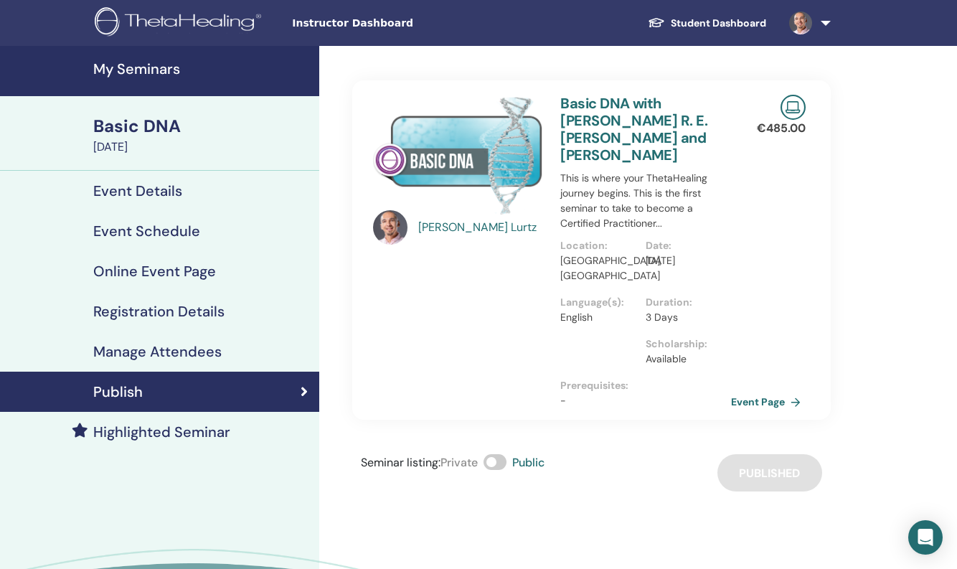
click at [123, 68] on h4 "My Seminars" at bounding box center [201, 68] width 217 height 17
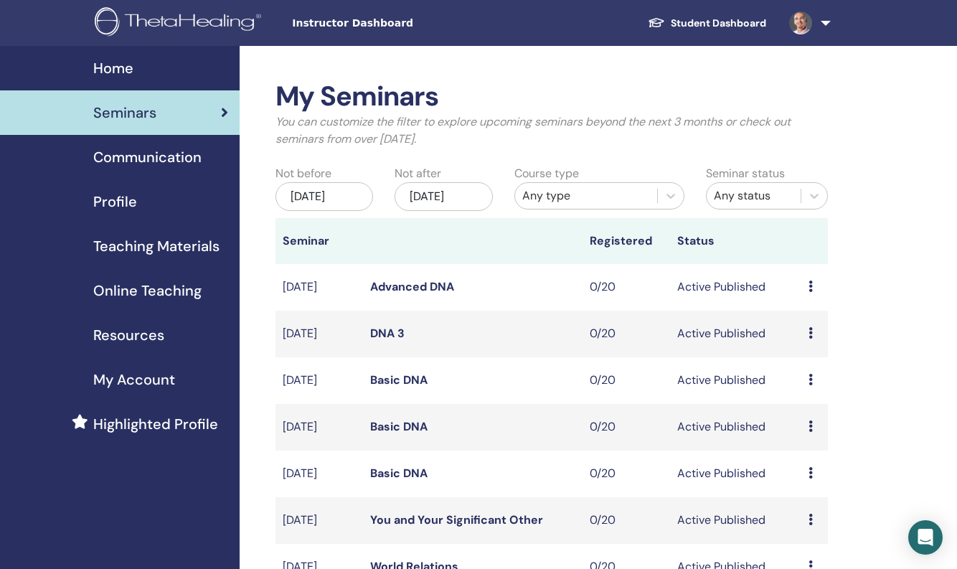
click at [333, 347] on td "[DATE]" at bounding box center [318, 334] width 87 height 47
click at [389, 341] on link "DNA 3" at bounding box center [387, 333] width 34 height 15
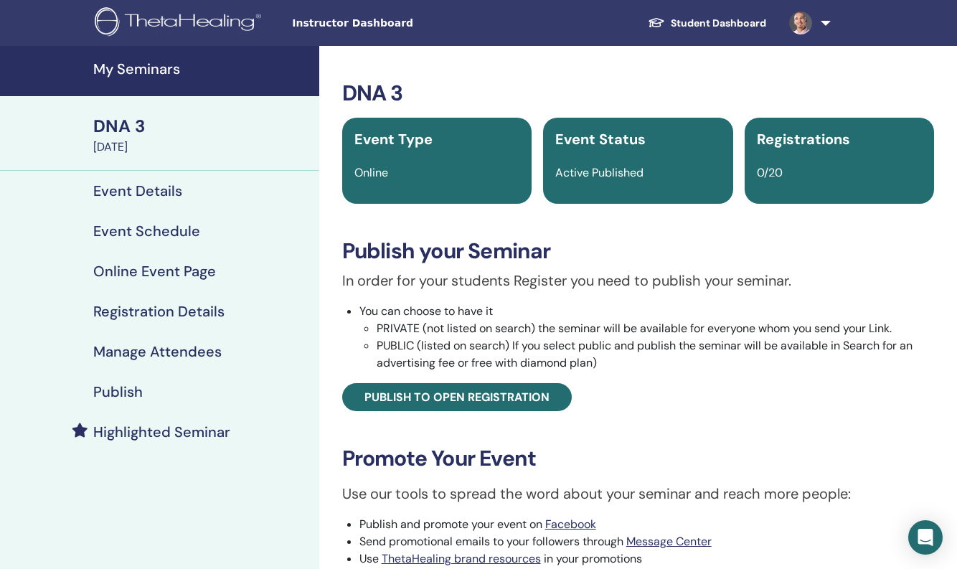
click at [162, 192] on h4 "Event Details" at bounding box center [137, 190] width 89 height 17
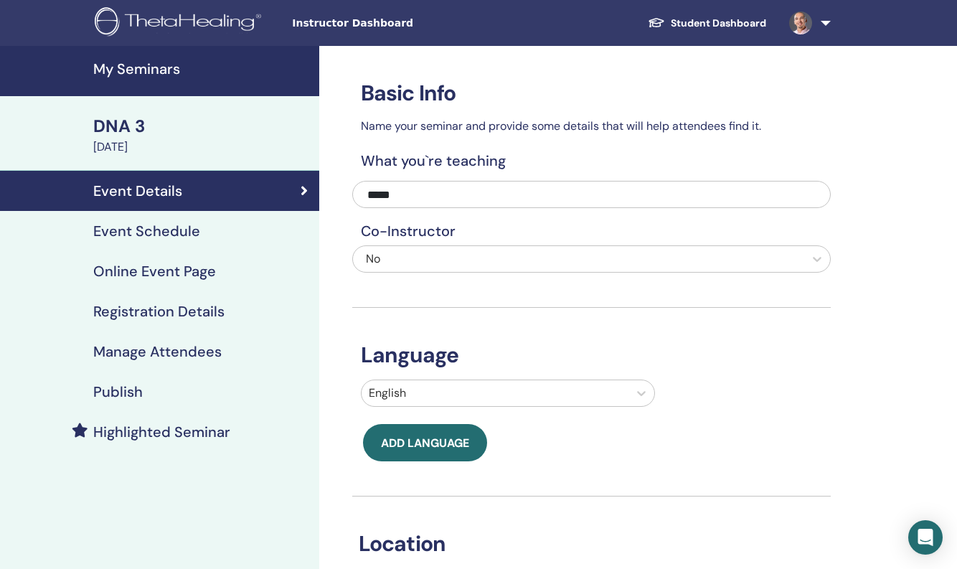
click at [160, 236] on h4 "Event Schedule" at bounding box center [146, 230] width 107 height 17
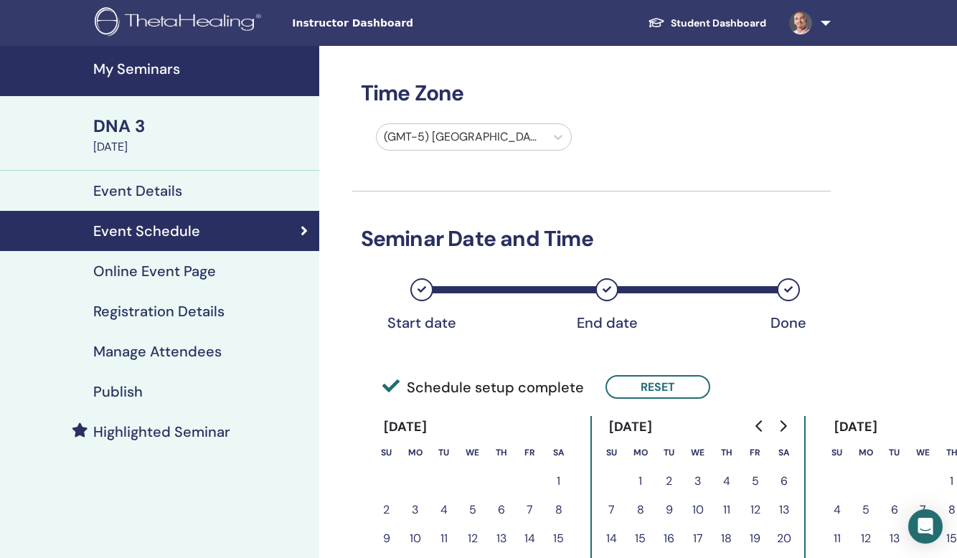
click at [165, 272] on h4 "Online Event Page" at bounding box center [154, 270] width 123 height 17
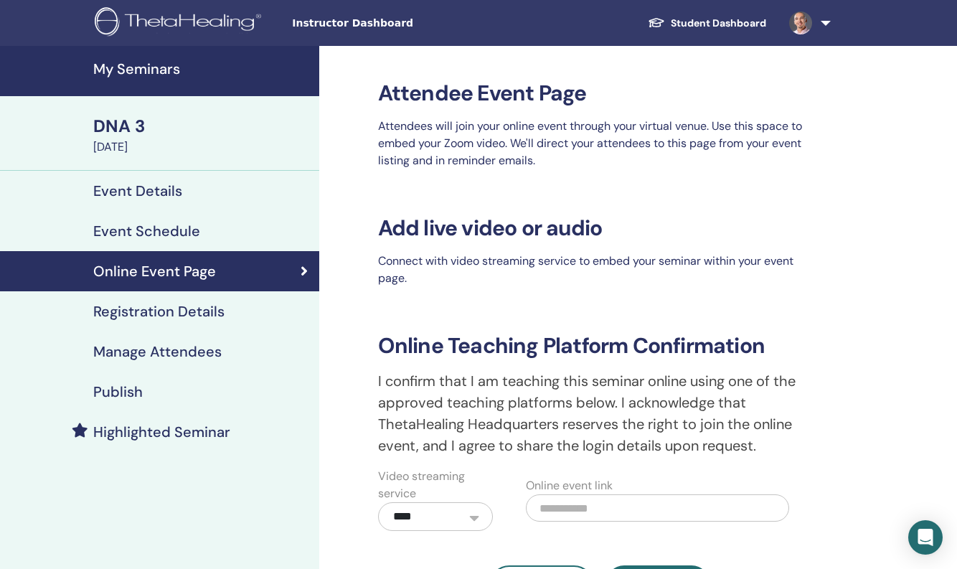
click at [171, 307] on h4 "Registration Details" at bounding box center [158, 311] width 131 height 17
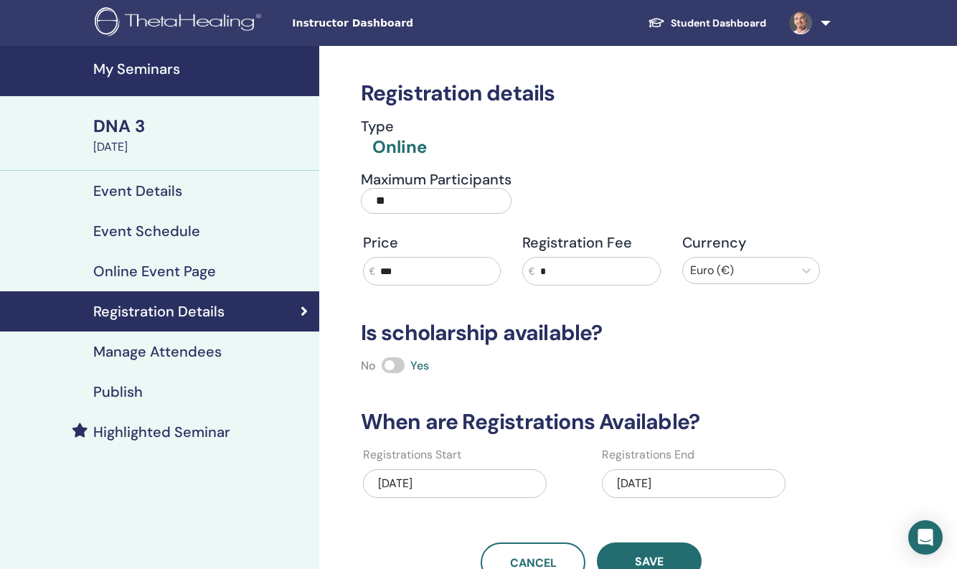
click at [165, 354] on h4 "Manage Attendees" at bounding box center [157, 351] width 128 height 17
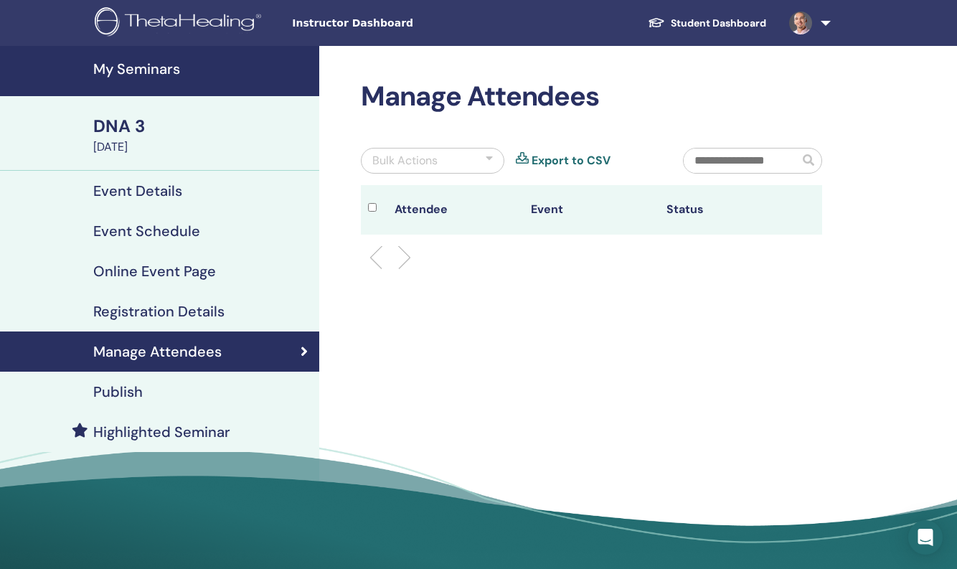
click at [149, 387] on div "Publish" at bounding box center [159, 391] width 296 height 17
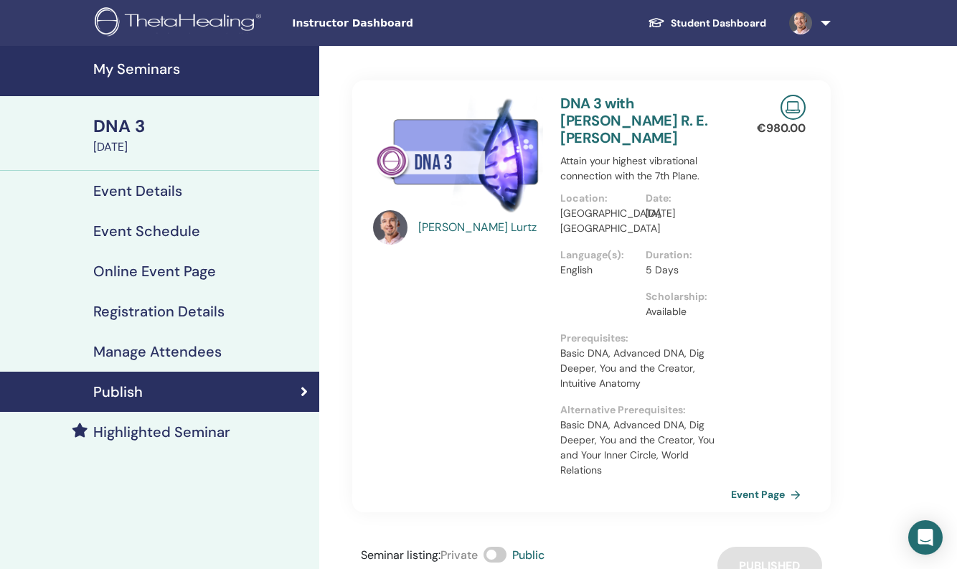
click at [152, 70] on h4 "My Seminars" at bounding box center [201, 68] width 217 height 17
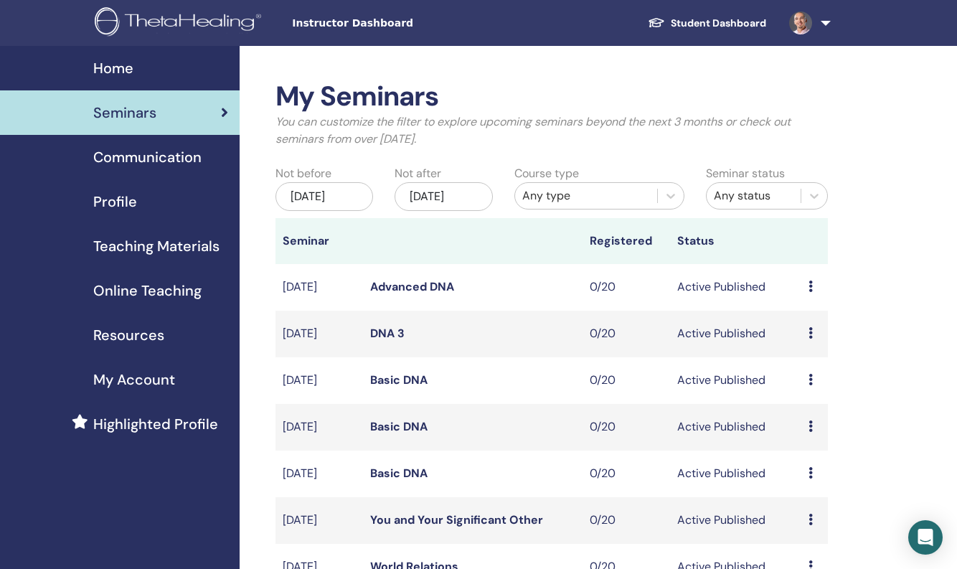
click at [394, 294] on link "Advanced DNA" at bounding box center [412, 286] width 84 height 15
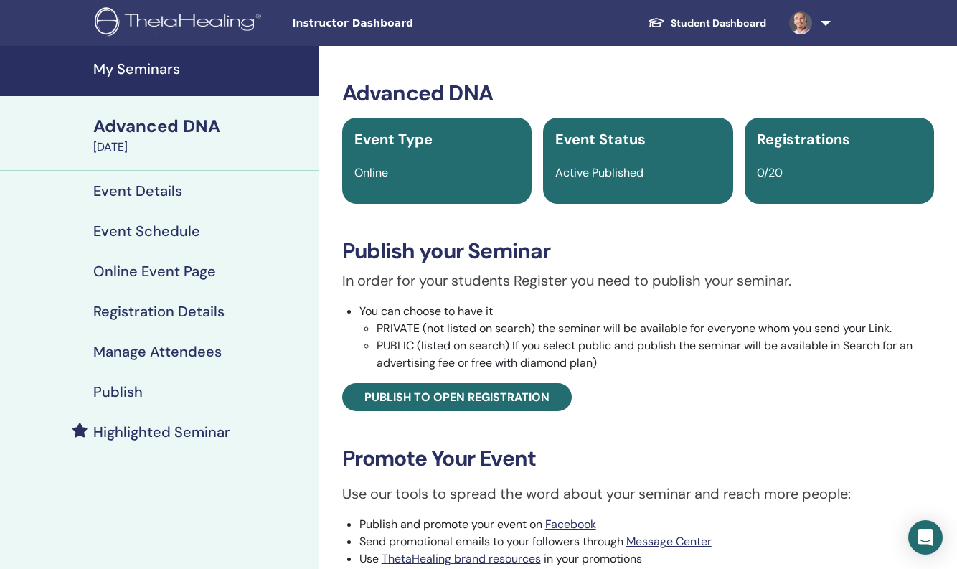
click at [143, 188] on h4 "Event Details" at bounding box center [137, 190] width 89 height 17
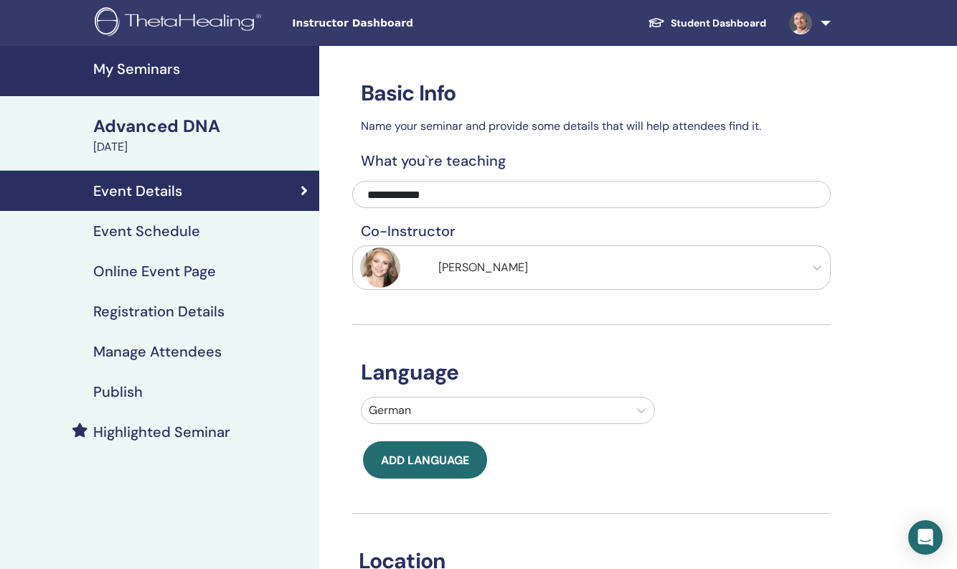
click at [141, 235] on h4 "Event Schedule" at bounding box center [146, 230] width 107 height 17
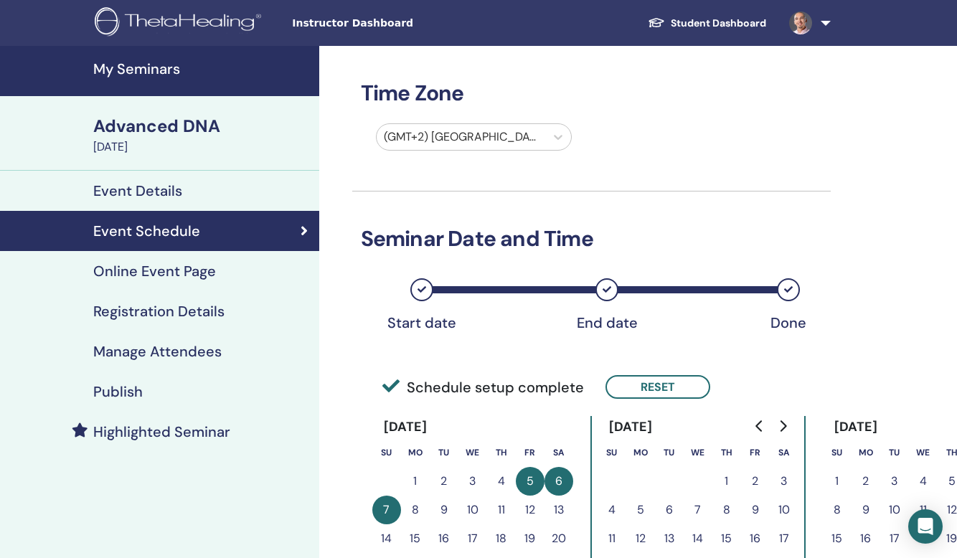
click at [148, 272] on h4 "Online Event Page" at bounding box center [154, 270] width 123 height 17
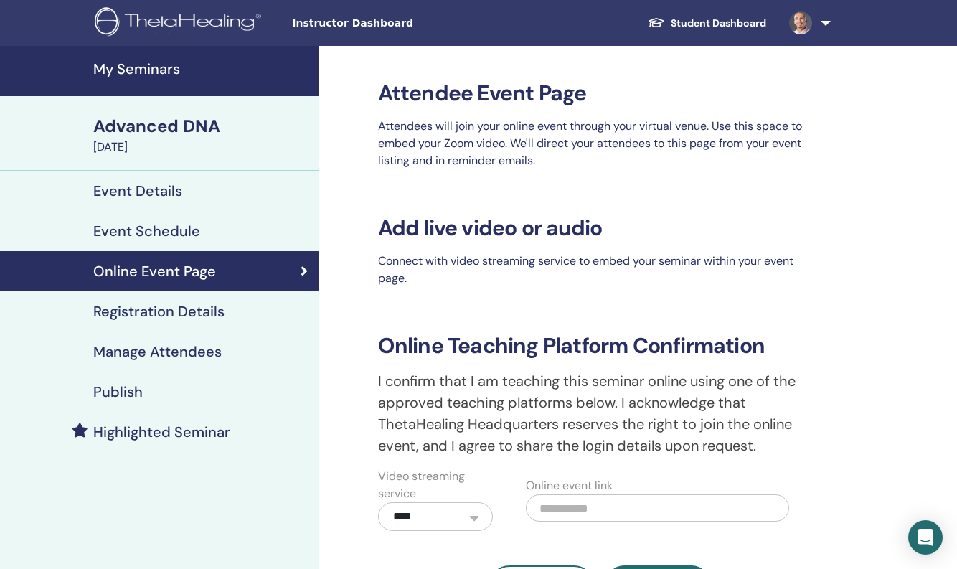
click at [151, 313] on h4 "Registration Details" at bounding box center [158, 311] width 131 height 17
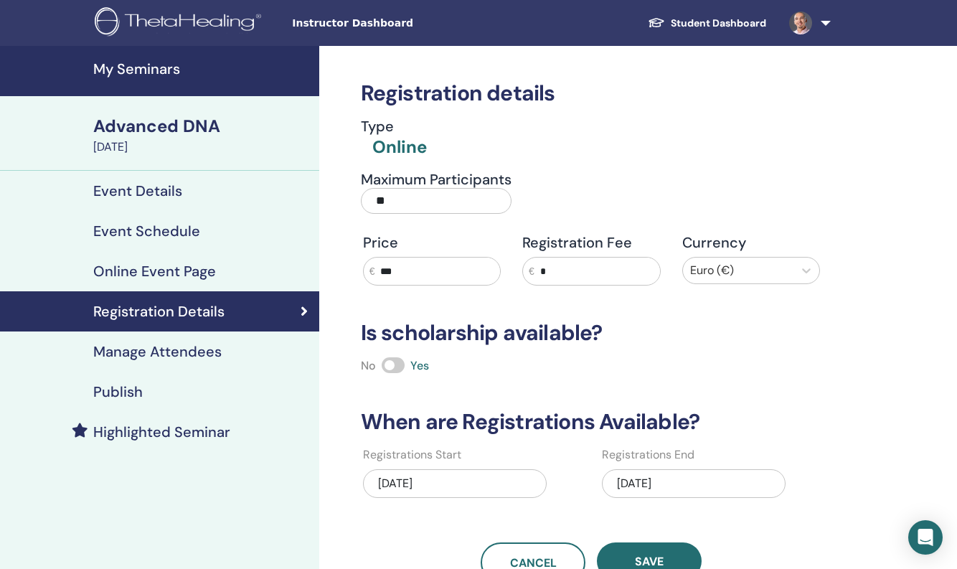
click at [153, 350] on h4 "Manage Attendees" at bounding box center [157, 351] width 128 height 17
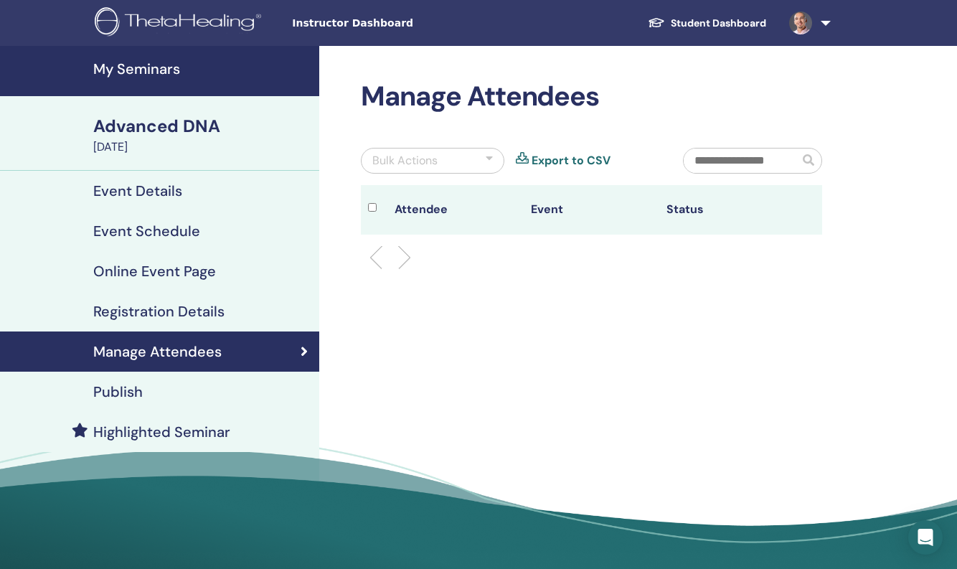
click at [127, 389] on h4 "Publish" at bounding box center [117, 391] width 49 height 17
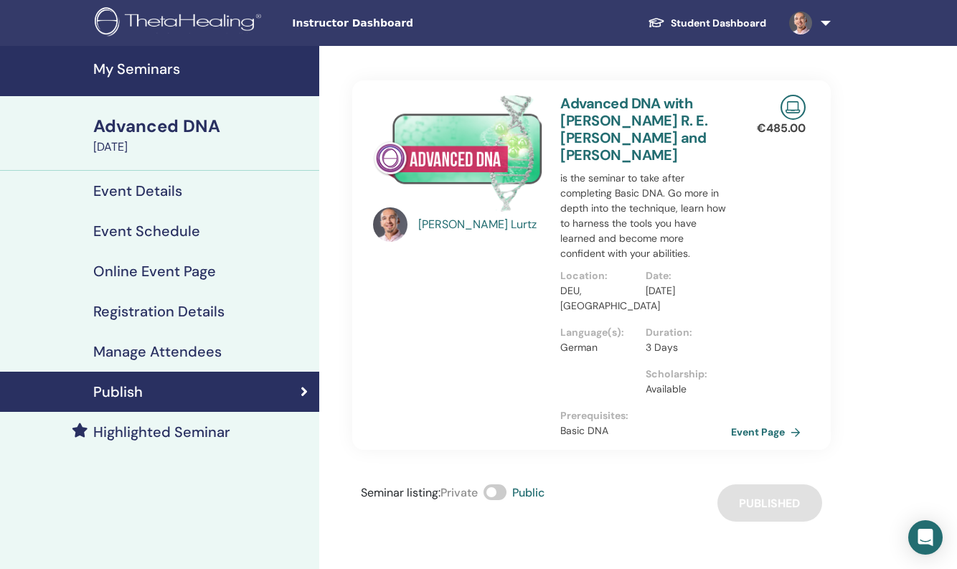
click at [141, 68] on h4 "My Seminars" at bounding box center [201, 68] width 217 height 17
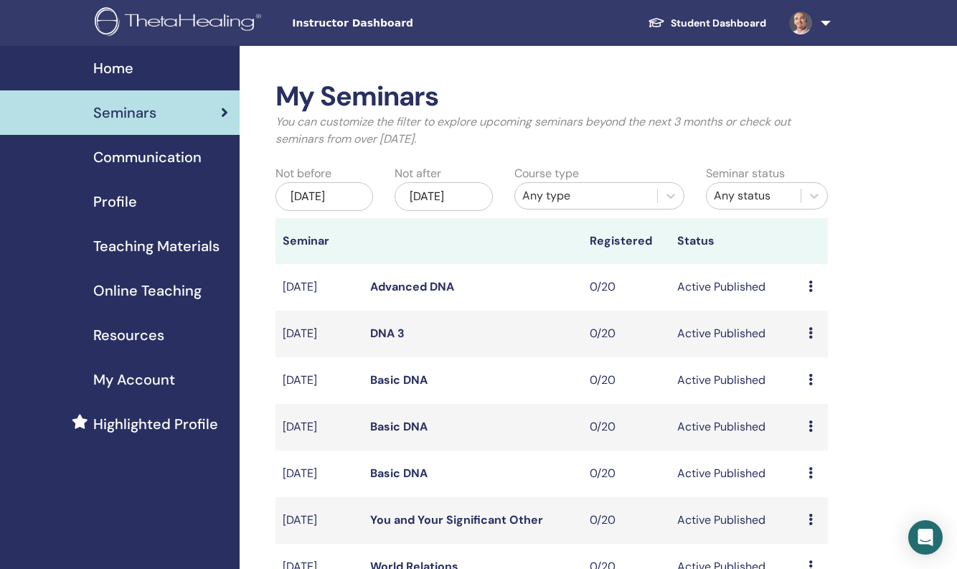
click at [116, 67] on span "Home" at bounding box center [113, 68] width 40 height 22
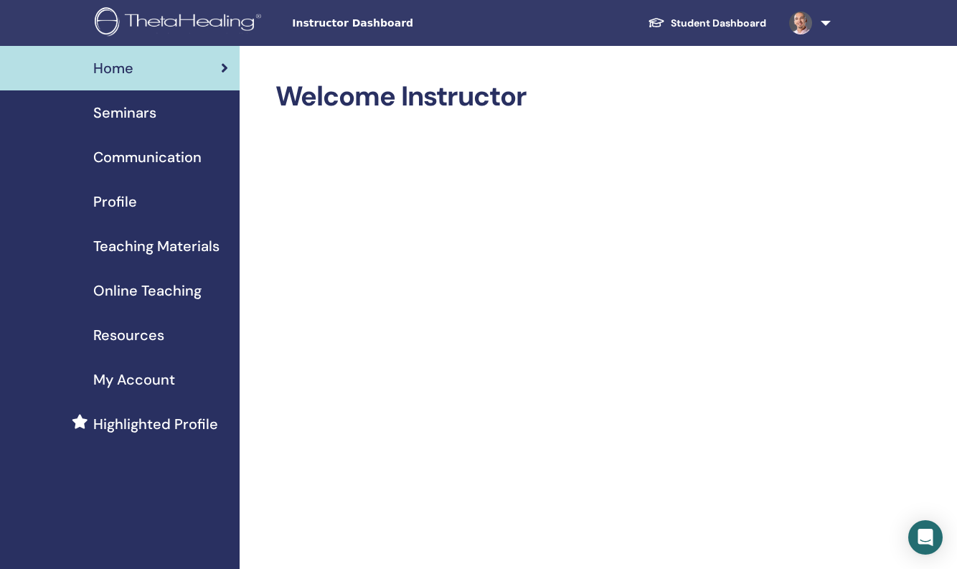
click at [825, 19] on link at bounding box center [806, 23] width 59 height 46
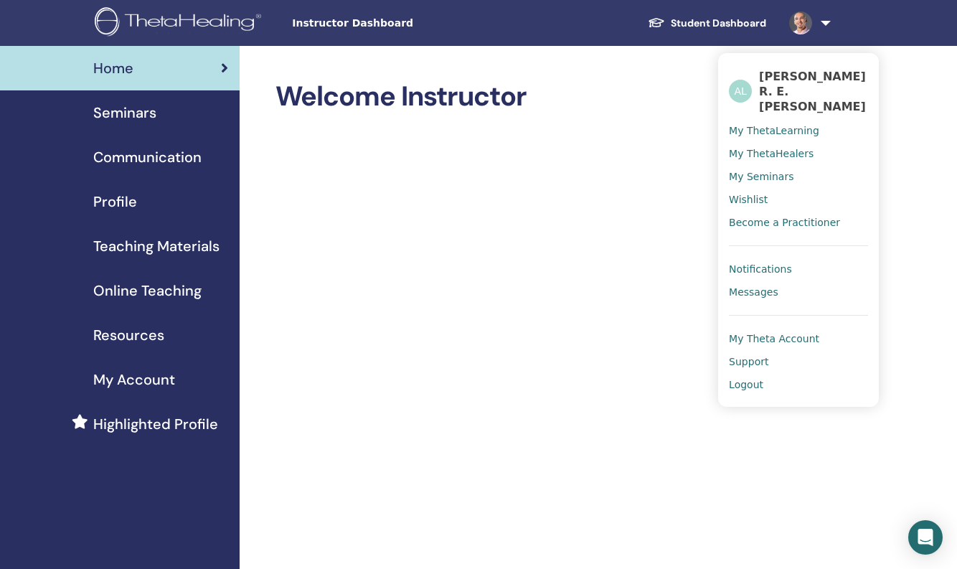
click at [752, 378] on span "Logout" at bounding box center [746, 384] width 34 height 13
